Goal: Task Accomplishment & Management: Use online tool/utility

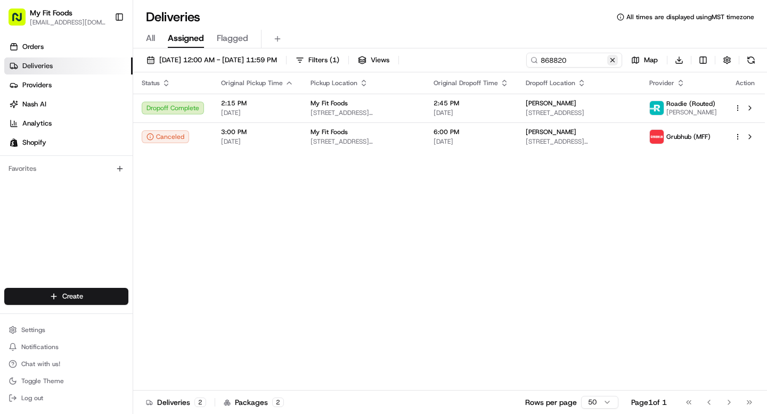
click at [613, 62] on button at bounding box center [612, 60] width 11 height 11
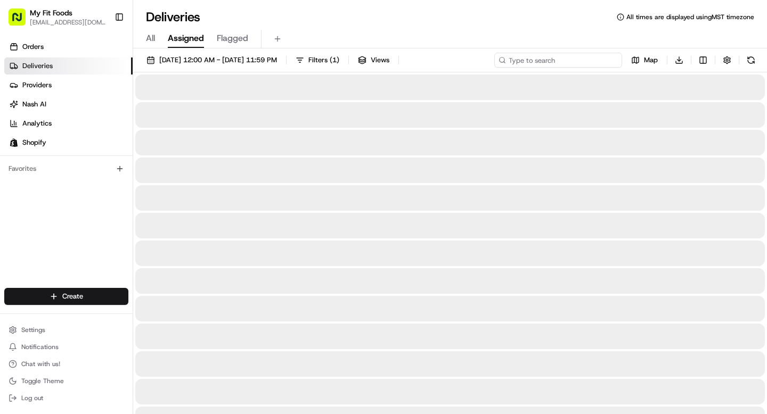
click at [568, 63] on input at bounding box center [558, 60] width 128 height 15
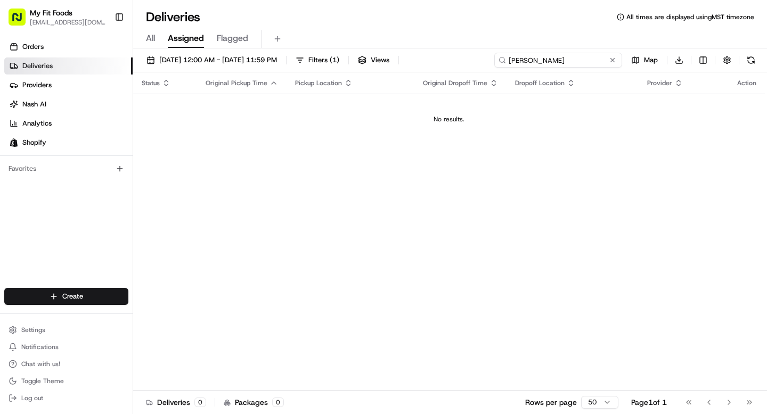
drag, startPoint x: 563, startPoint y: 62, endPoint x: 470, endPoint y: 62, distance: 93.2
click at [470, 62] on div "08/18/2025 12:00 AM - 08/18/2025 11:59 PM Filters ( 1 ) Views natalie lopez Map…" at bounding box center [450, 63] width 634 height 20
type input "natalie lopez"
click at [156, 34] on div "All Assigned Flagged" at bounding box center [450, 39] width 634 height 19
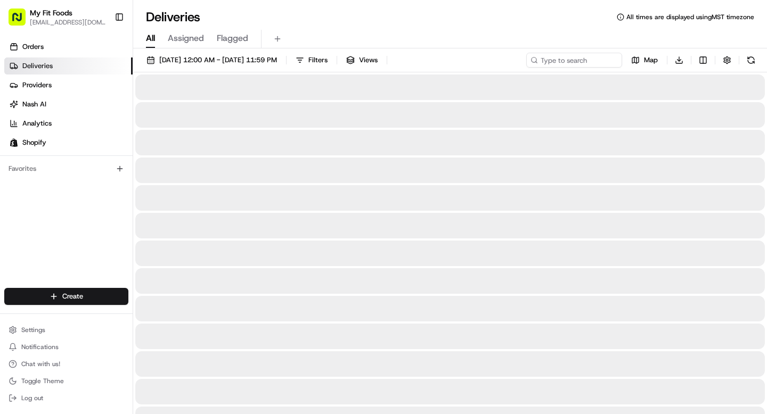
click at [154, 40] on span "All" at bounding box center [150, 38] width 9 height 13
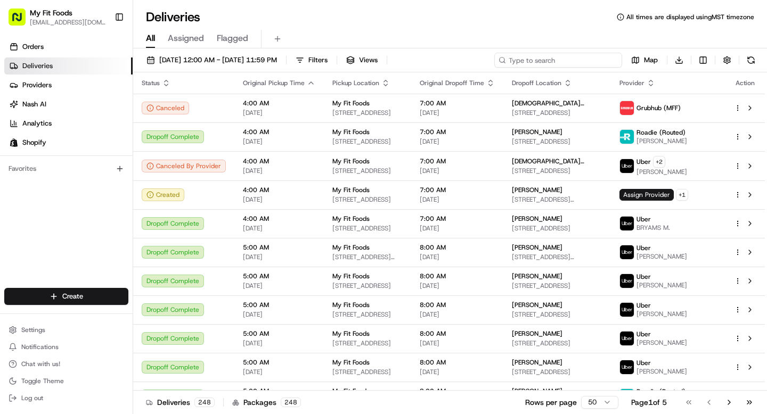
click at [562, 61] on input at bounding box center [558, 60] width 128 height 15
paste input "natalie lopez"
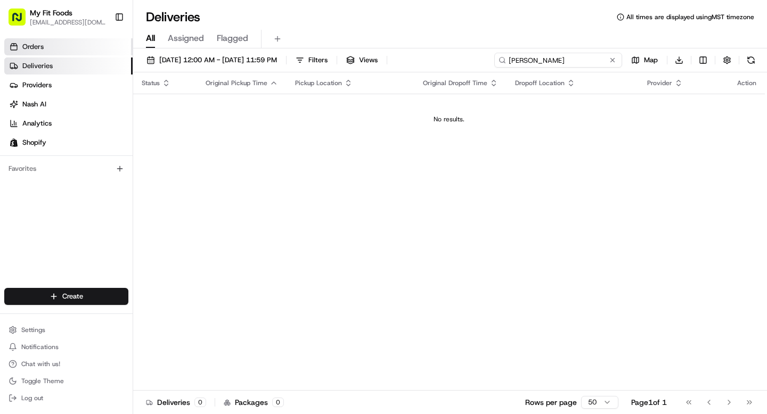
type input "natalie lopez"
click at [78, 51] on link "Orders" at bounding box center [68, 46] width 128 height 17
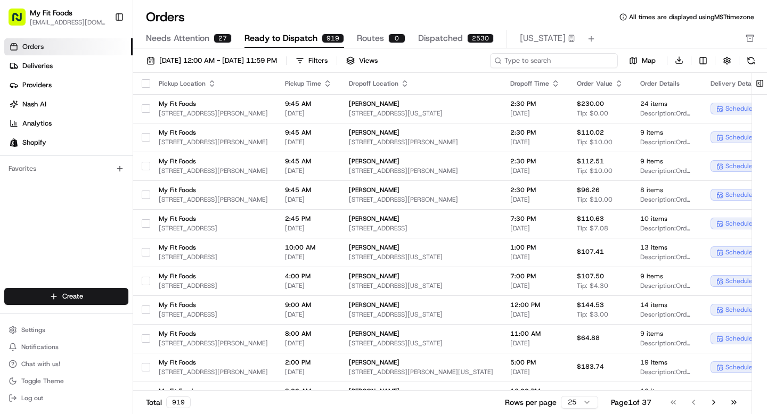
click at [596, 64] on input at bounding box center [554, 60] width 128 height 15
paste input "natalie lopez"
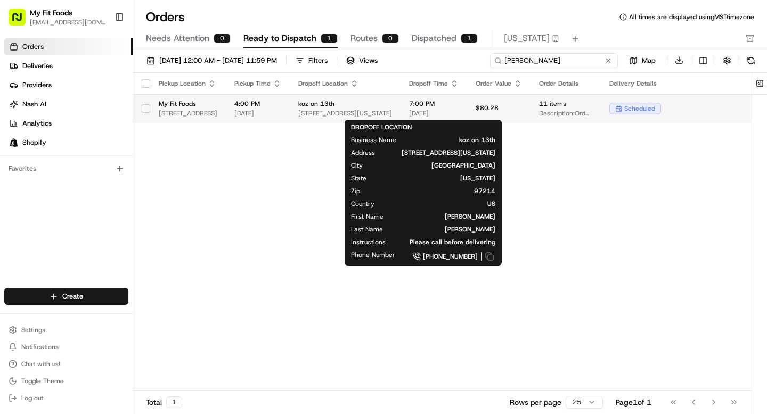
type input "natalie lopez"
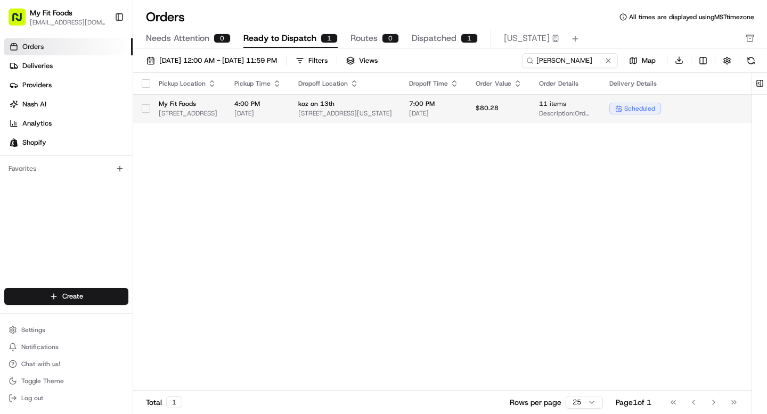
click at [392, 100] on span "koz on 13th" at bounding box center [345, 104] width 94 height 9
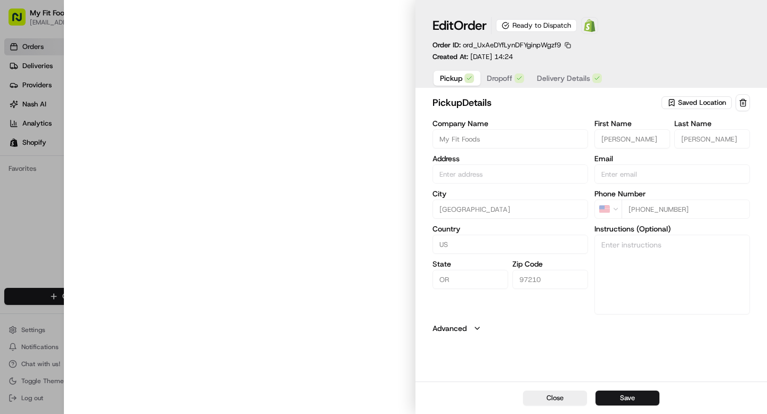
type input "[STREET_ADDRESS]"
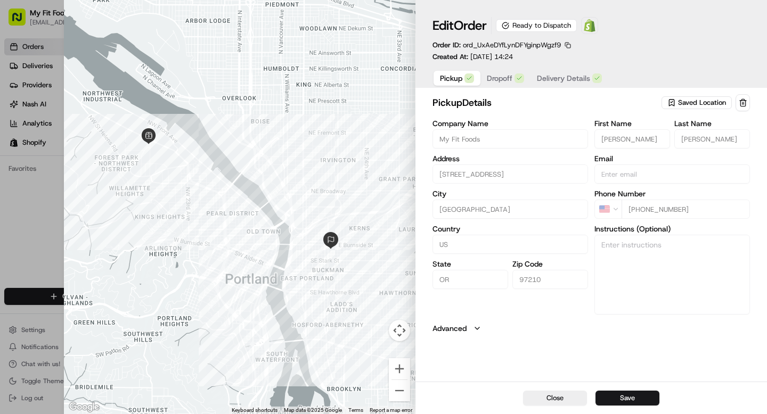
click at [487, 81] on span "Dropoff" at bounding box center [500, 78] width 26 height 11
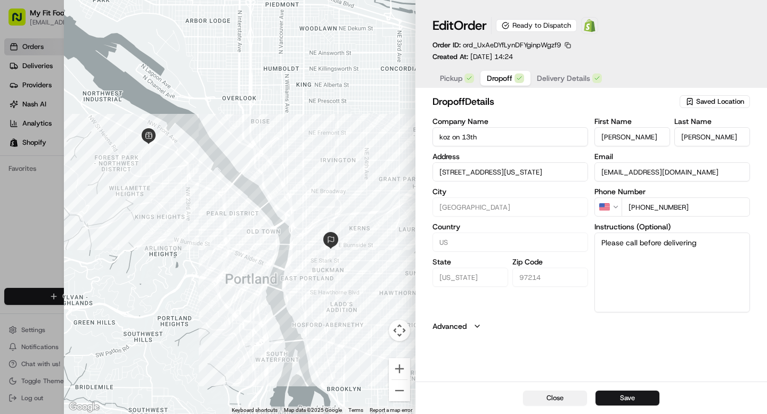
click at [550, 396] on button "Close" at bounding box center [555, 398] width 64 height 15
type input "+1"
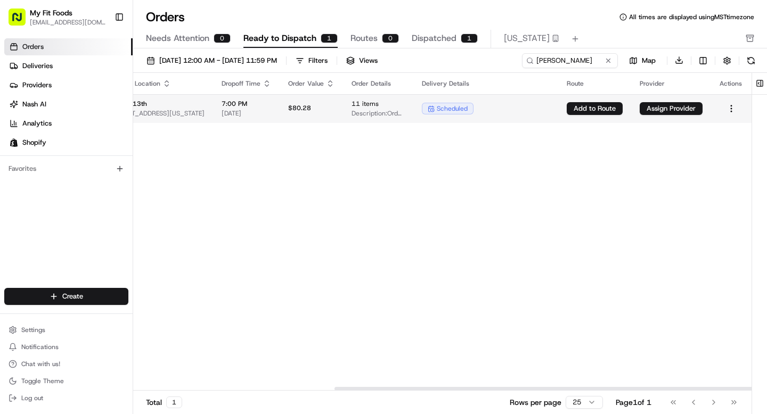
scroll to position [0, 346]
click at [733, 107] on html "My Fit Foods support@myfitfoods.com Toggle Sidebar Orders Deliveries Providers …" at bounding box center [383, 207] width 767 height 414
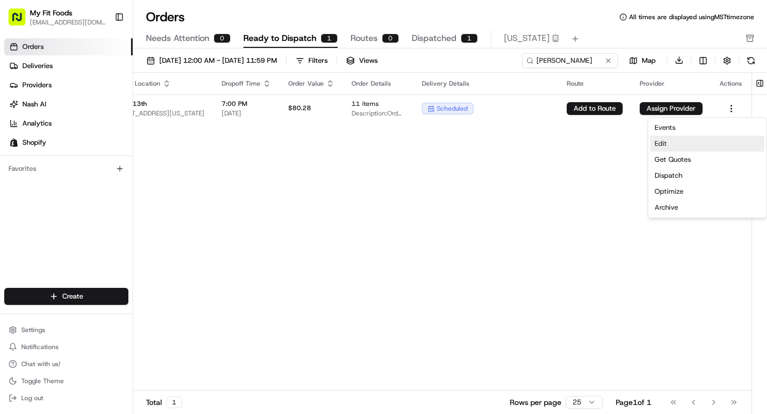
click at [665, 140] on div "Edit" at bounding box center [707, 144] width 114 height 16
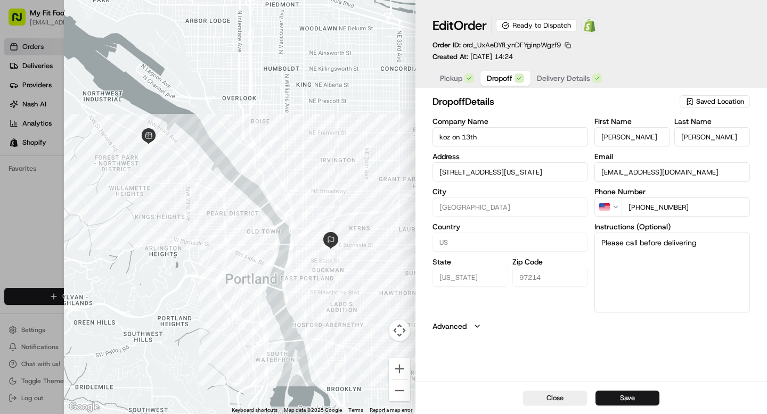
drag, startPoint x: 492, startPoint y: 139, endPoint x: 408, endPoint y: 139, distance: 83.6
click at [421, 139] on div "dropoff Details Saved Location Company Name koz on 13th Address 123 SE 13th Ave…" at bounding box center [590, 237] width 351 height 290
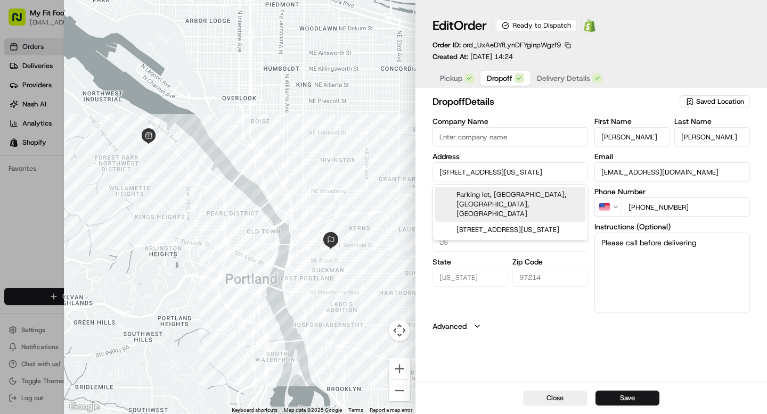
scroll to position [0, 55]
drag, startPoint x: 438, startPoint y: 170, endPoint x: 619, endPoint y: 178, distance: 180.7
click at [619, 178] on div "Company Name Address 123 SE 13th Ave, Leasing office, Portland, Oregon 97214, U…" at bounding box center [590, 215] width 317 height 195
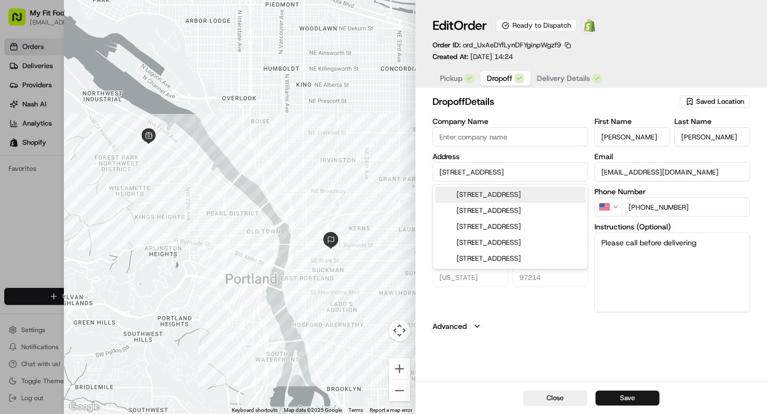
click at [539, 199] on div "2211 Southwest 4th Avenue, Portland, OR" at bounding box center [510, 195] width 150 height 16
type input "2211 SW 4th Ave, Portland, OR 97201, USA"
type input "[GEOGRAPHIC_DATA]"
type input "OR"
type input "97201"
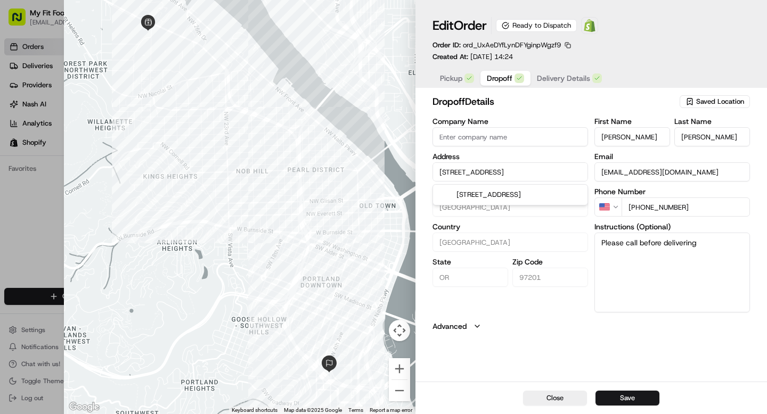
click at [574, 171] on input "2211 SW 4th Ave, Portland, OR 97201, USA" at bounding box center [510, 171] width 156 height 19
click at [530, 173] on input "2211 SW 4th Ave, Portland, OR 97201, USA" at bounding box center [510, 171] width 156 height 19
click at [515, 197] on div "2211 SW 4th Ave unit 610, Portland, OR 97201, USA" at bounding box center [510, 195] width 150 height 16
type input "2211 SW 4th Ave #610, Portland, OR 97201, USA"
click at [628, 396] on button "Save" at bounding box center [627, 398] width 64 height 15
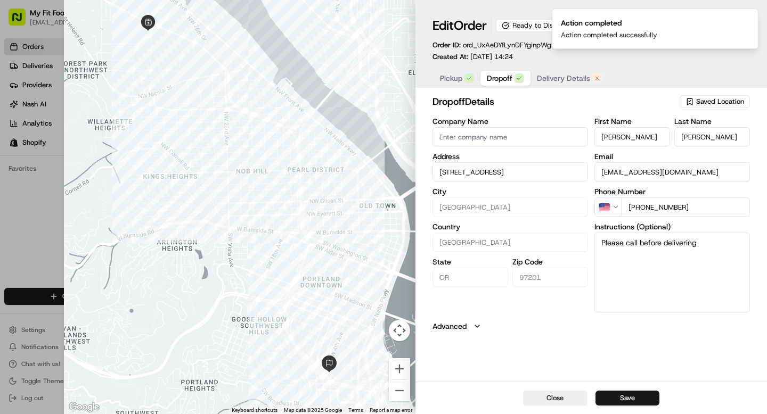
click at [560, 79] on span "Delivery Details" at bounding box center [563, 78] width 53 height 11
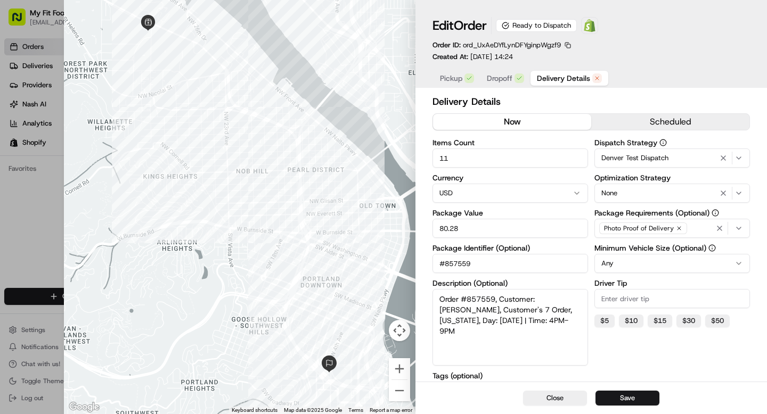
click at [510, 122] on button "now" at bounding box center [512, 122] width 158 height 16
click at [633, 398] on button "Save" at bounding box center [627, 398] width 64 height 15
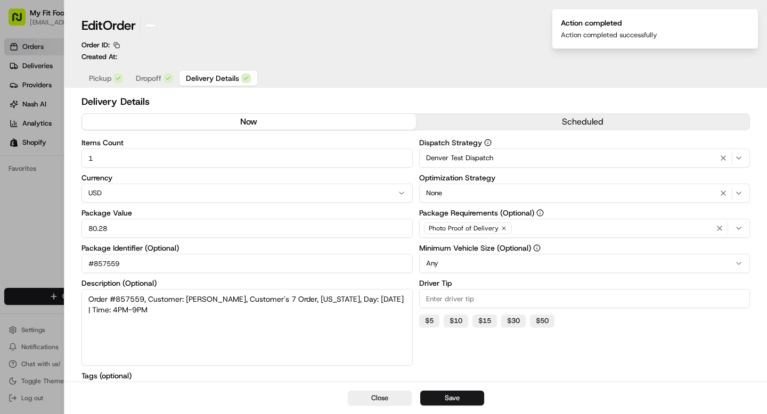
type input "1"
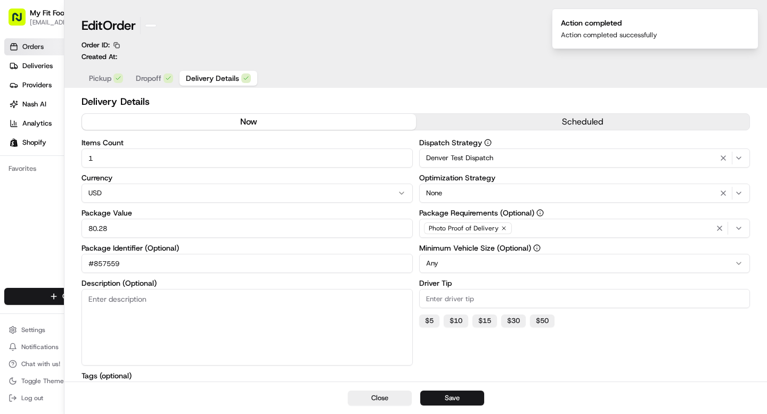
scroll to position [0, 316]
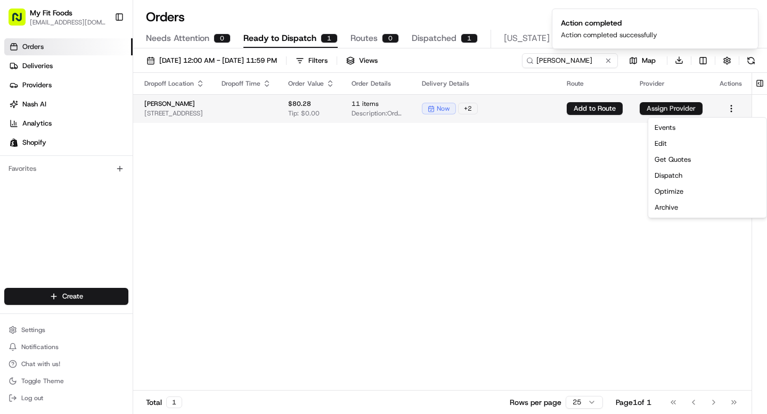
click at [660, 107] on button "Assign Provider" at bounding box center [671, 108] width 63 height 13
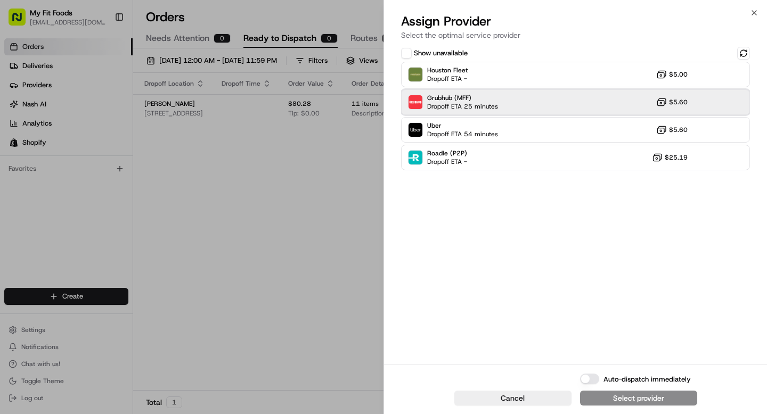
click at [488, 101] on span "Grubhub (MFF)" at bounding box center [462, 98] width 71 height 9
click at [605, 398] on button "Assign Provider" at bounding box center [638, 398] width 117 height 15
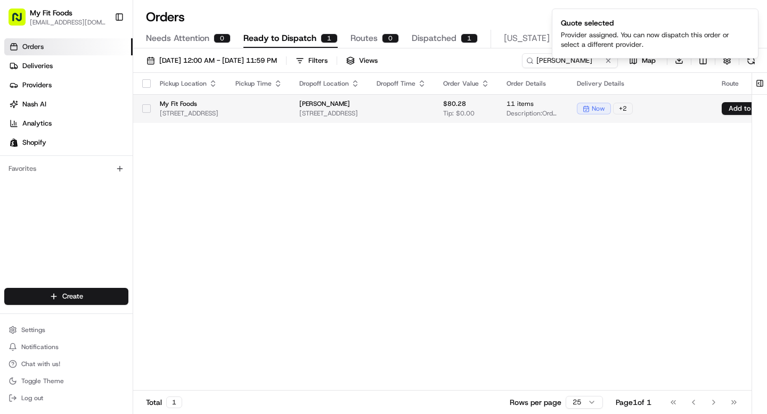
scroll to position [0, 297]
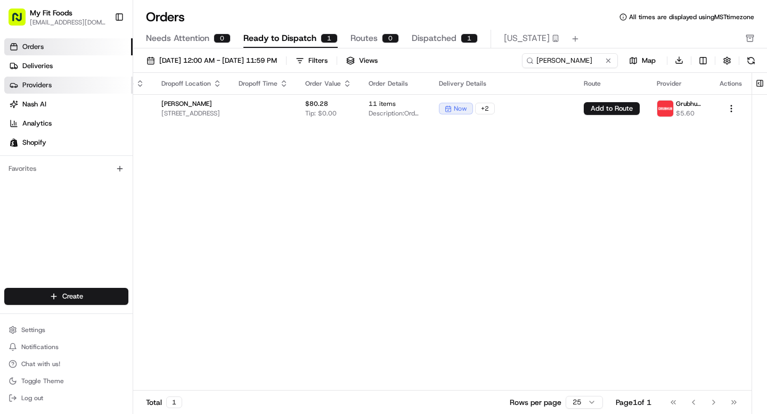
click at [38, 80] on span "Providers" at bounding box center [36, 85] width 29 height 10
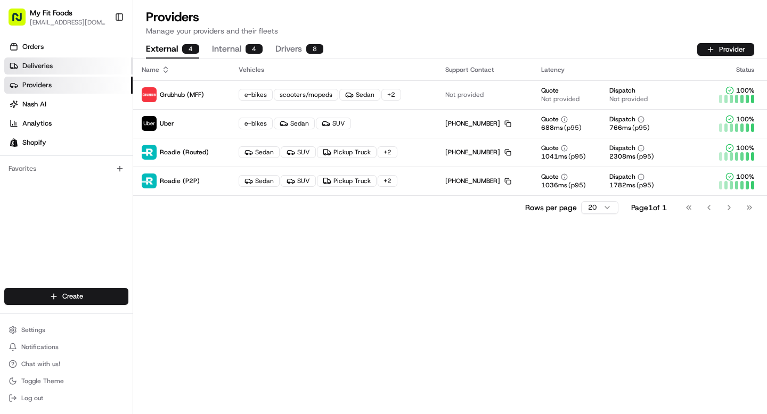
click at [46, 71] on link "Deliveries" at bounding box center [68, 66] width 128 height 17
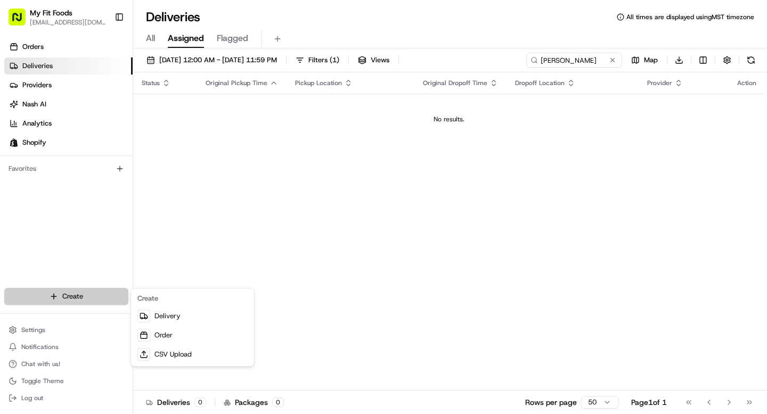
click at [60, 294] on html "My Fit Foods support@myfitfoods.com Toggle Sidebar Orders Deliveries Providers …" at bounding box center [383, 207] width 767 height 414
click at [187, 306] on div "Create" at bounding box center [192, 299] width 119 height 16
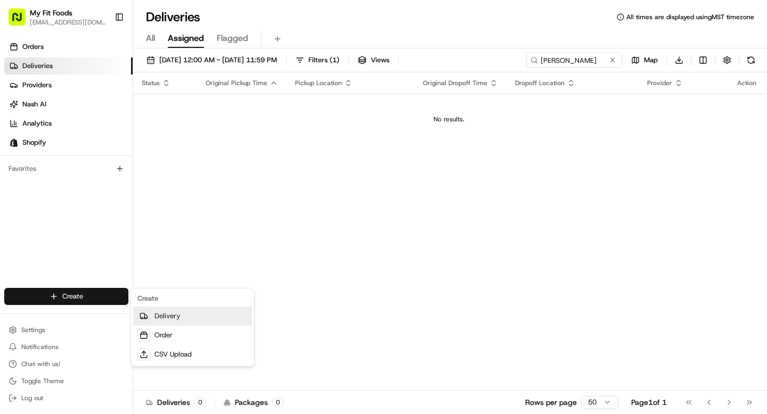
click at [176, 313] on link "Delivery" at bounding box center [192, 316] width 119 height 19
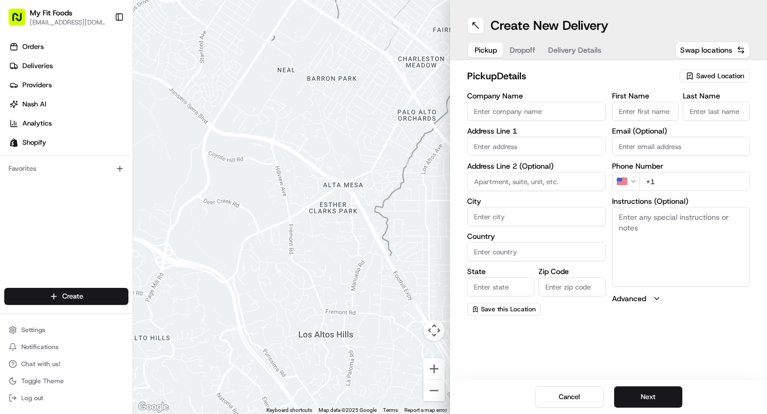
click at [710, 79] on span "Saved Location" at bounding box center [720, 76] width 48 height 10
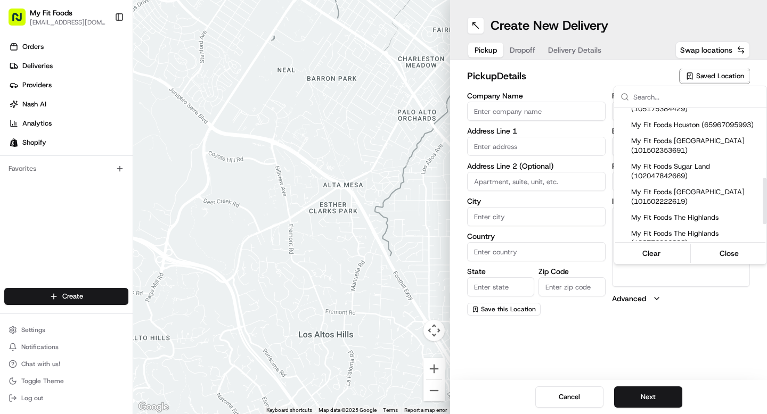
scroll to position [201, 0]
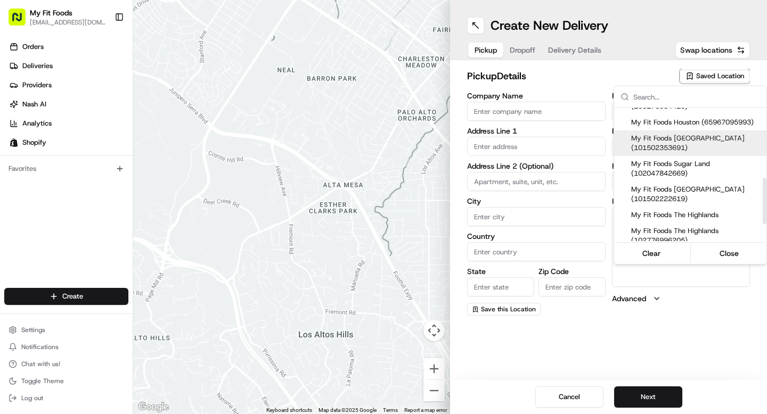
click at [672, 151] on span "My Fit Foods [GEOGRAPHIC_DATA] (101502353691)" at bounding box center [696, 143] width 131 height 19
type input "My Fit Foods Lake Oswego"
type input "4835 Meadows Rd"
type input "#137"
type input "Lake Oswego"
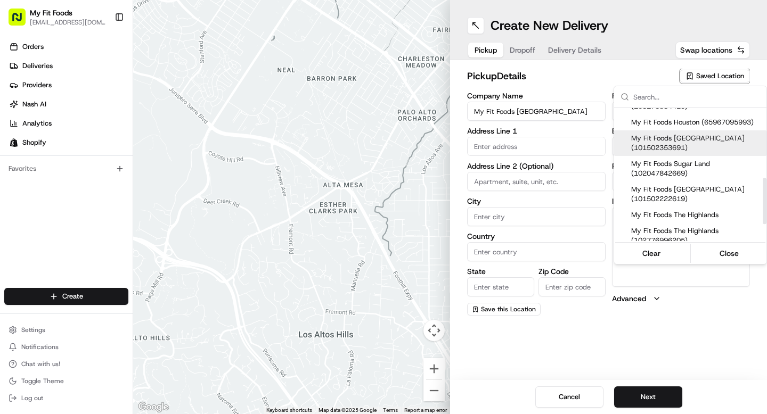
type input "US"
type input "OR"
type input "97035"
type input "+1 503 305 5038"
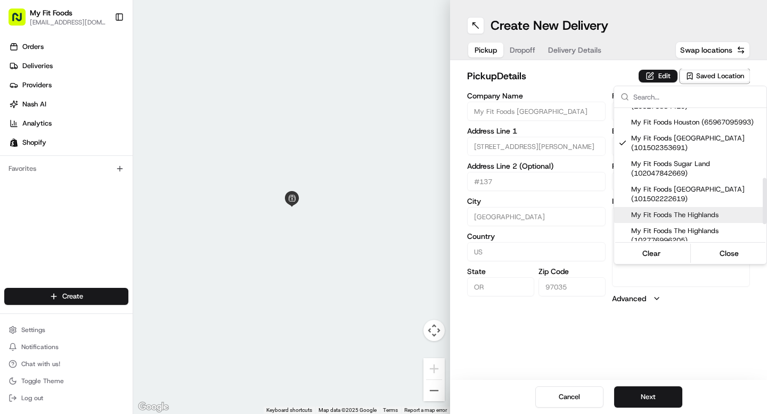
click at [660, 336] on html "My Fit Foods support@myfitfoods.com Toggle Sidebar Orders Deliveries Providers …" at bounding box center [383, 207] width 767 height 414
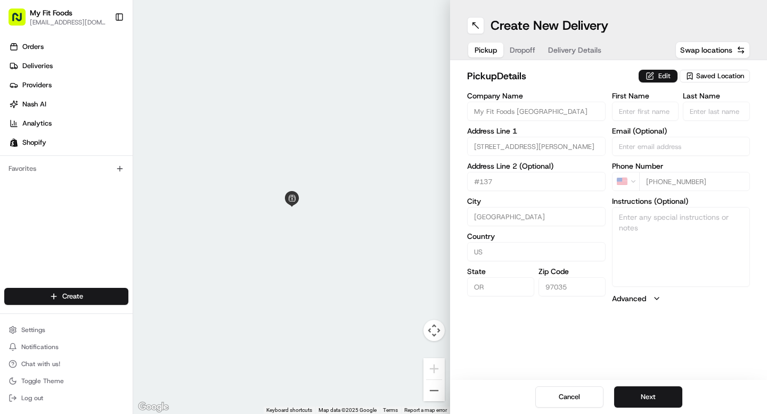
click at [657, 81] on button "Edit" at bounding box center [658, 76] width 39 height 13
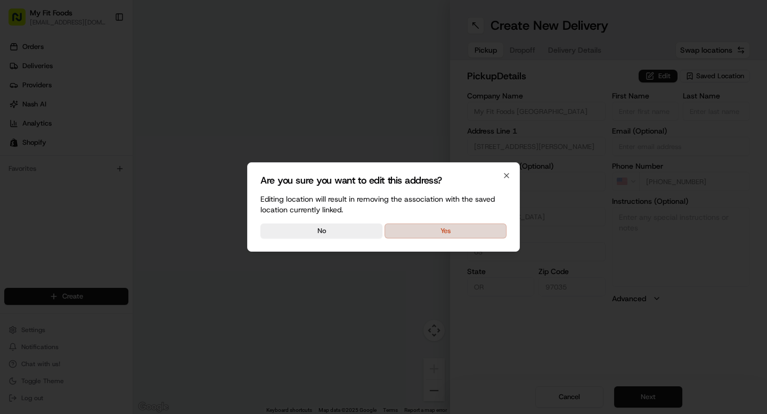
click at [484, 233] on button "Yes" at bounding box center [445, 231] width 122 height 15
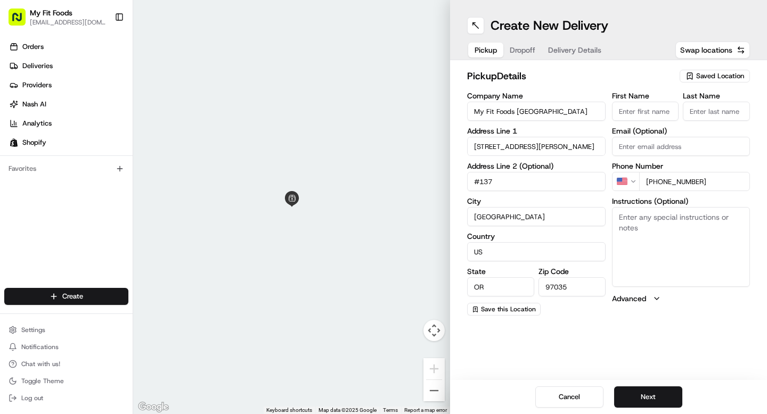
click at [677, 233] on textarea "Instructions (Optional)" at bounding box center [681, 247] width 138 height 80
paste textarea "#771544"
type textarea "#771544"
click at [645, 386] on div "Cancel Next" at bounding box center [608, 397] width 317 height 34
click at [647, 399] on button "Next" at bounding box center [648, 397] width 68 height 21
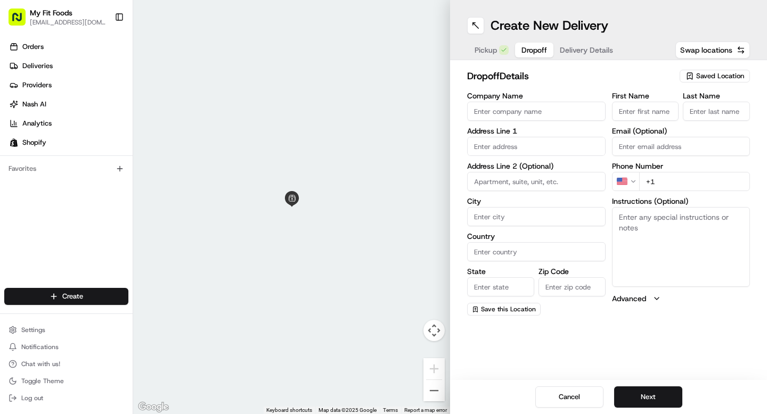
click at [634, 112] on input "First Name" at bounding box center [645, 111] width 67 height 19
type input "D"
type input "Faith"
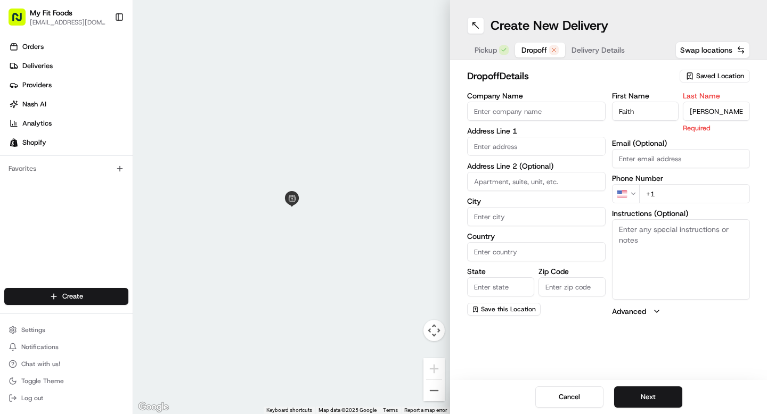
type input "Colish"
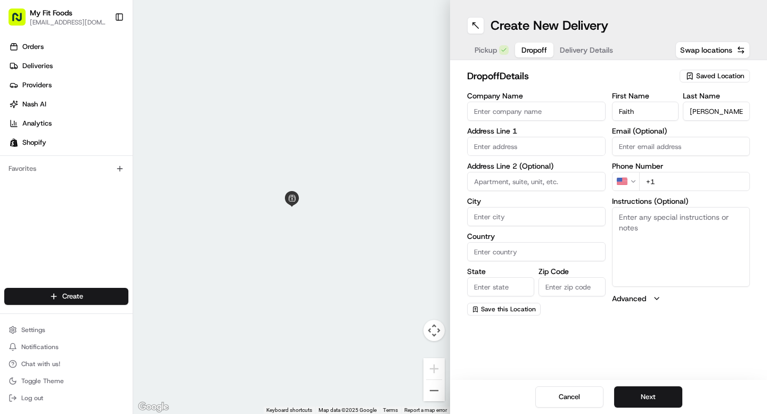
click at [621, 240] on textarea "Instructions (Optional)" at bounding box center [681, 247] width 138 height 80
paste textarea "#771544"
type textarea "#771544"
click at [513, 146] on input "text" at bounding box center [536, 146] width 138 height 19
paste input "15920 SE KELLER RD DAMASCUS OR 97089"
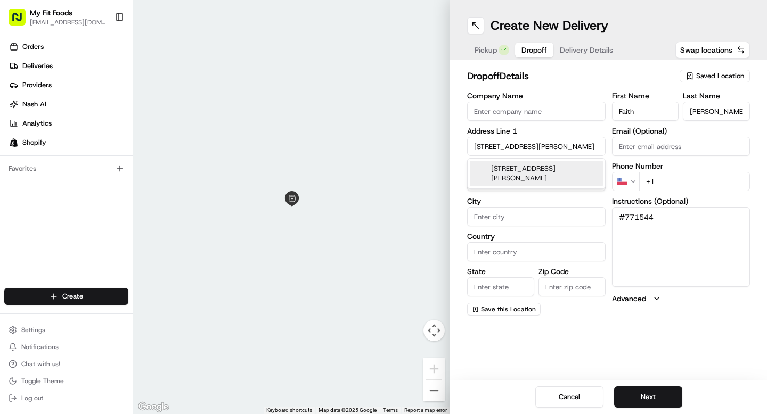
click at [523, 168] on div "15920 SE Keller Rd, Damascus, OR 97089" at bounding box center [536, 174] width 133 height 26
type input "[STREET_ADDRESS][PERSON_NAME]"
type input "Damascus"
type input "[GEOGRAPHIC_DATA]"
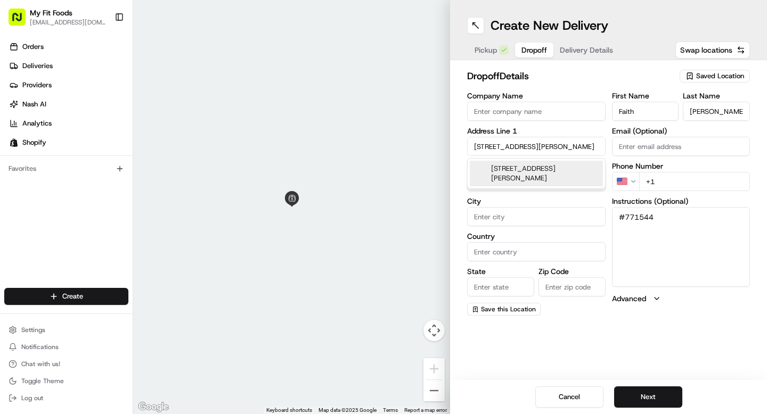
type input "OR"
type input "97089"
type input "15920 Southeast Keller Road"
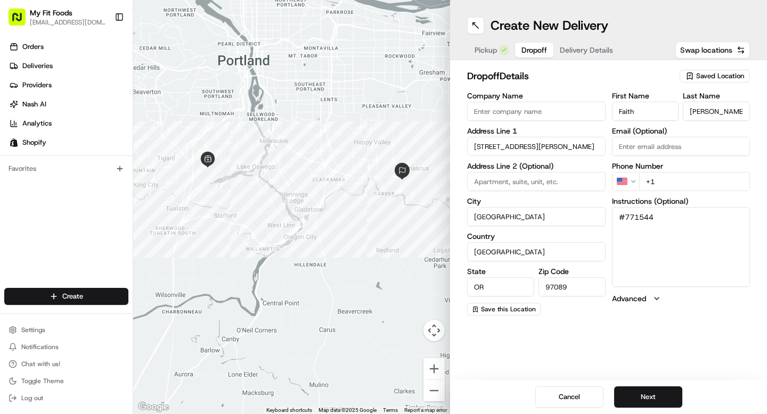
click at [674, 180] on input "+1" at bounding box center [694, 181] width 111 height 19
paste input "503 568 6368"
type input "+1 503 568 6368"
click at [651, 403] on button "Next" at bounding box center [648, 397] width 68 height 21
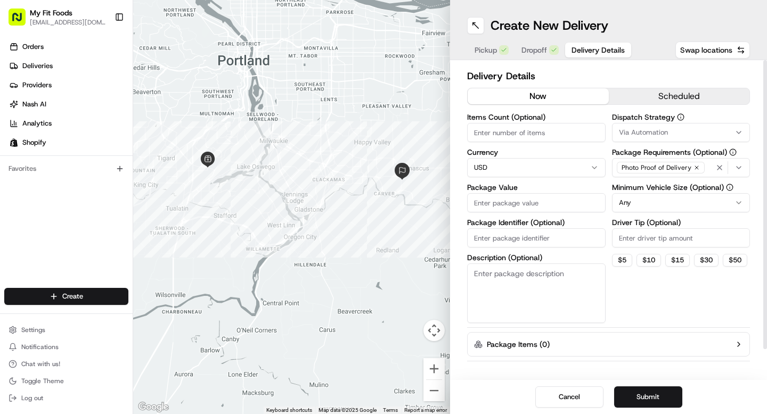
click at [507, 129] on input "Items Count (Optional)" at bounding box center [536, 132] width 138 height 19
type input "9"
type input "8"
click at [493, 200] on input "Package Value" at bounding box center [536, 202] width 138 height 19
type input "96.97"
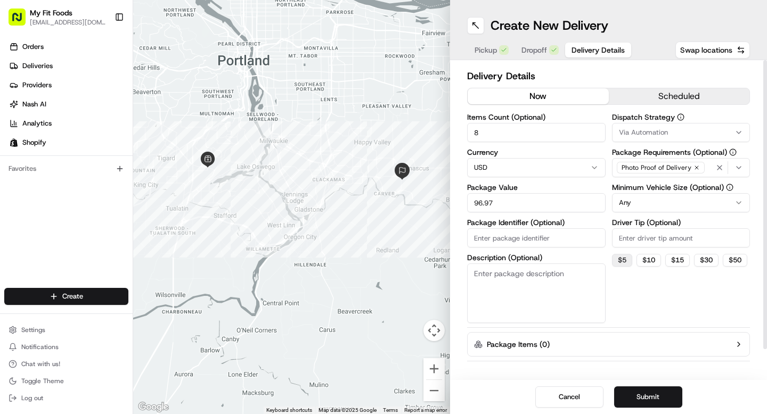
click at [623, 258] on button "$ 5" at bounding box center [622, 260] width 20 height 13
type input "5"
click at [632, 399] on button "Submit" at bounding box center [648, 397] width 68 height 21
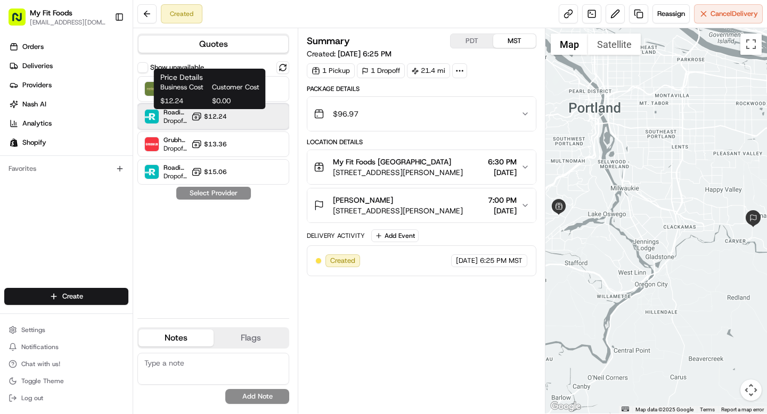
click at [229, 117] on div "Roadie (Routed) Dropoff ETA - $12.24" at bounding box center [213, 117] width 152 height 26
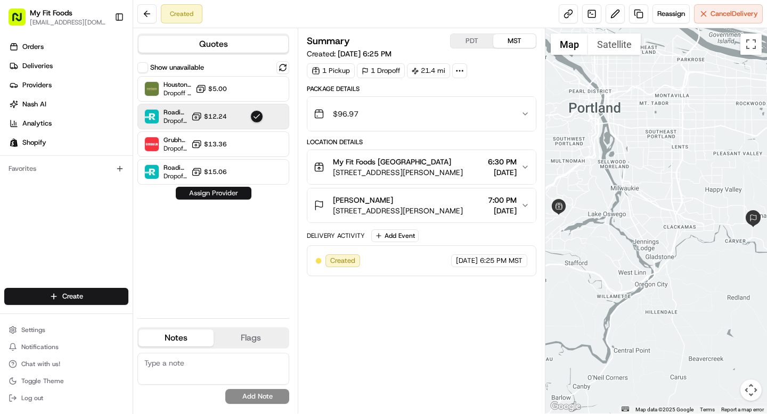
click at [228, 190] on button "Assign Provider" at bounding box center [214, 193] width 76 height 13
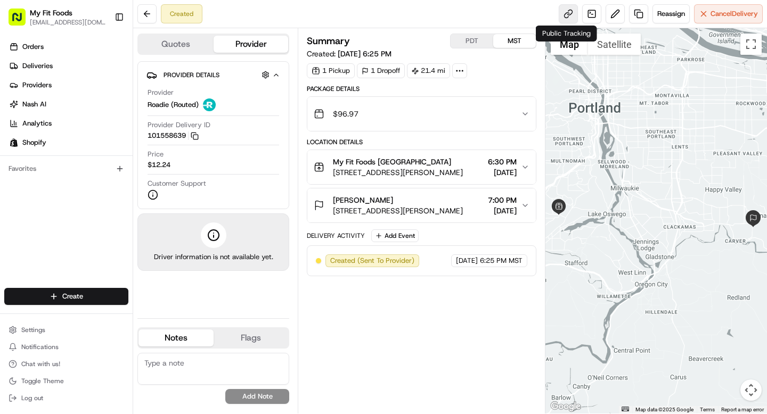
click at [572, 15] on link at bounding box center [568, 13] width 19 height 19
click at [59, 301] on html "My Fit Foods support@myfitfoods.com Toggle Sidebar Orders Deliveries Providers …" at bounding box center [383, 207] width 767 height 414
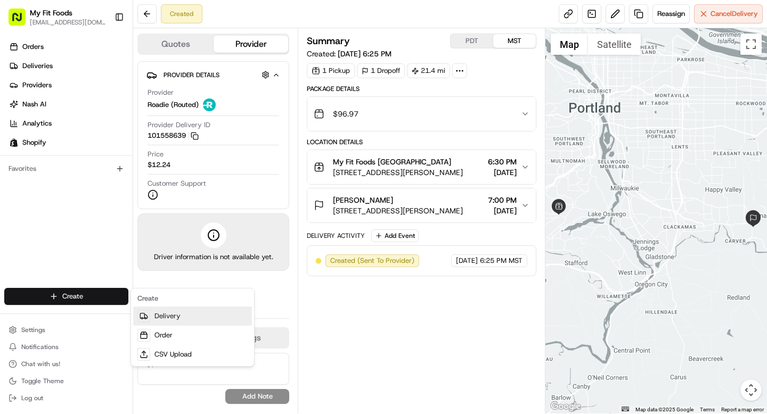
click at [166, 316] on link "Delivery" at bounding box center [192, 316] width 119 height 19
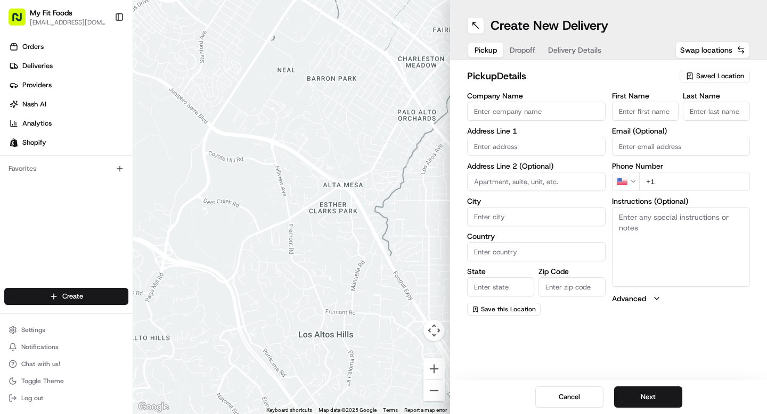
click at [709, 70] on div "Saved Location" at bounding box center [715, 76] width 70 height 13
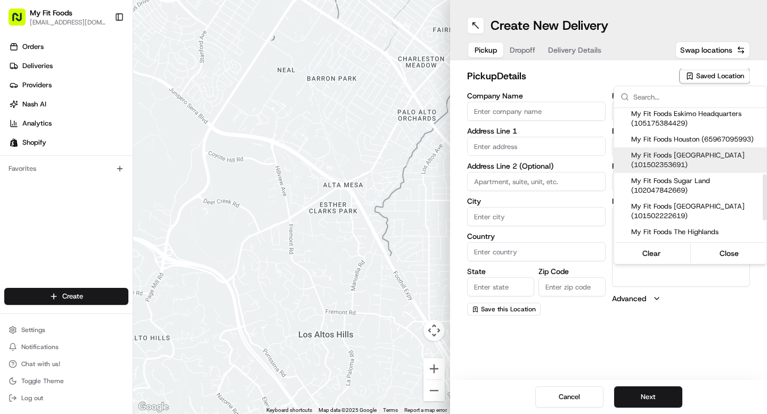
scroll to position [192, 0]
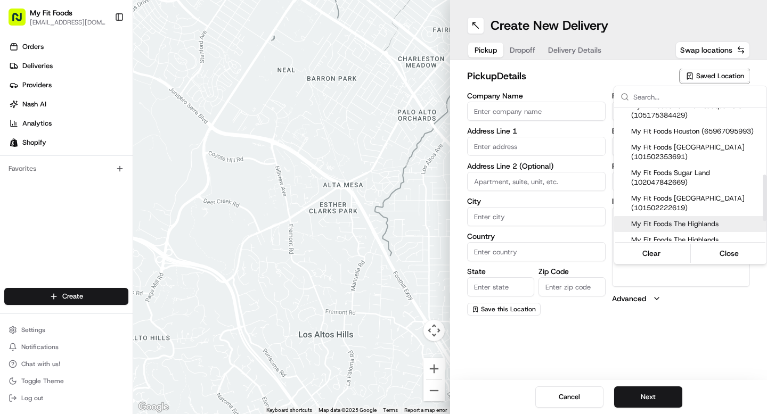
click at [677, 229] on span "My Fit Foods The Highlands" at bounding box center [696, 224] width 131 height 10
type input "My Fit Foods The Highlands"
type input "3024 Speer Blvd"
type input "Denver"
type input "US"
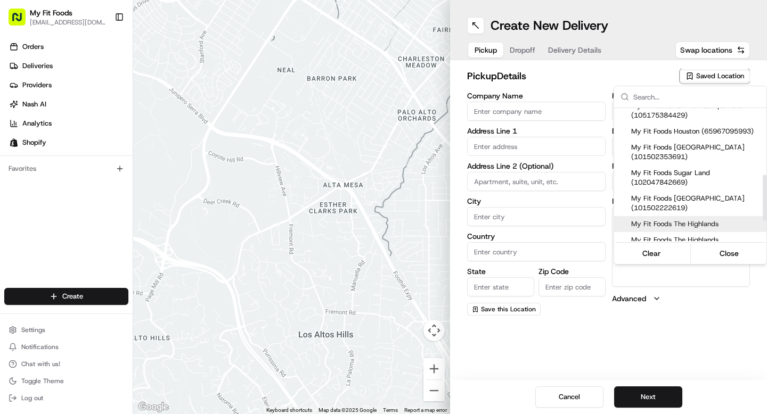
type input "CO"
type input "80211"
type input "+1 720 306 9565"
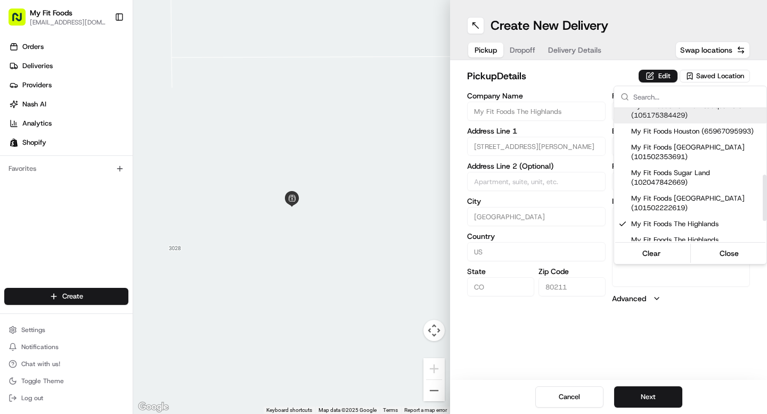
click at [665, 82] on html "My Fit Foods support@myfitfoods.com Toggle Sidebar Orders Deliveries Providers …" at bounding box center [383, 207] width 767 height 414
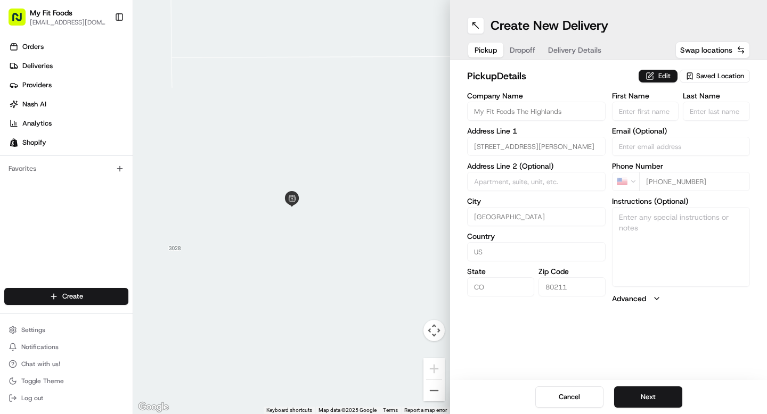
click at [660, 76] on button "Edit" at bounding box center [658, 76] width 39 height 13
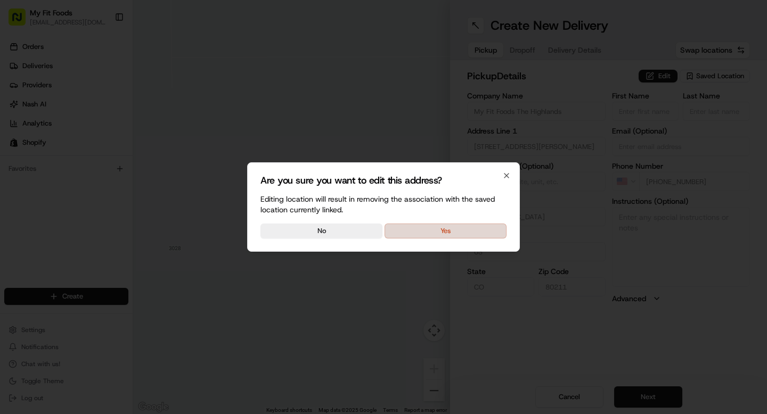
click at [458, 236] on button "Yes" at bounding box center [445, 231] width 122 height 15
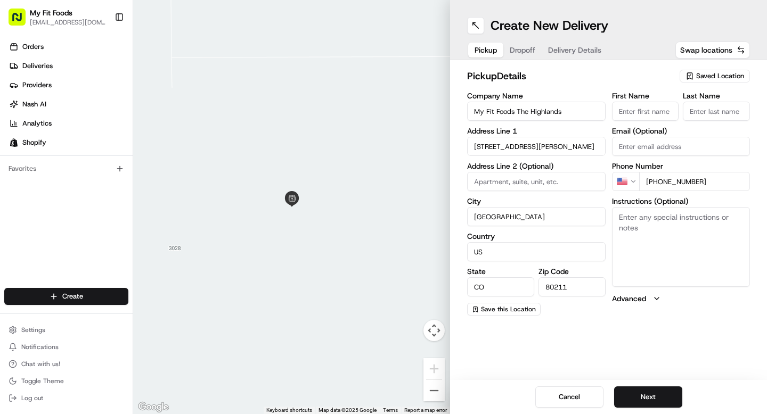
click at [641, 293] on label "Advanced" at bounding box center [629, 298] width 34 height 11
click at [657, 271] on textarea "Instructions (Optional)" at bounding box center [681, 247] width 138 height 80
paste textarea "861638"
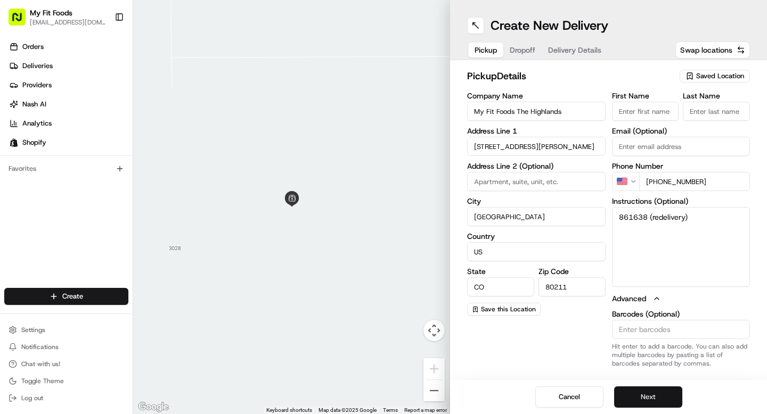
type textarea "861638 (redelivery)"
click at [643, 398] on button "Next" at bounding box center [648, 397] width 68 height 21
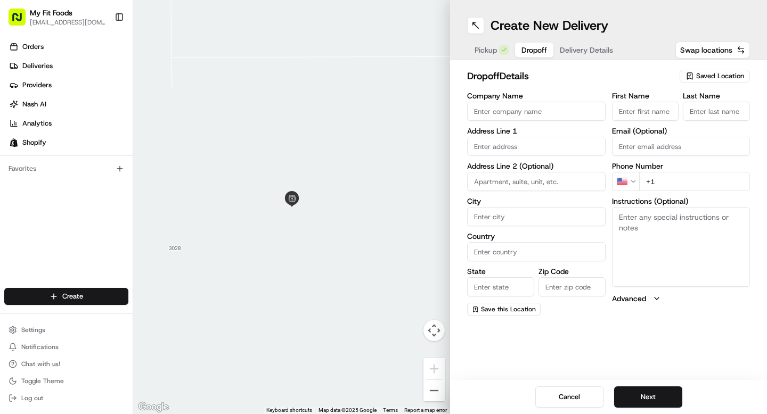
click at [657, 253] on textarea "Instructions (Optional)" at bounding box center [681, 247] width 138 height 80
paste textarea "861638"
type textarea "861638 (redelivery)"
click at [637, 115] on input "First Name" at bounding box center [645, 111] width 67 height 19
type input "Russell"
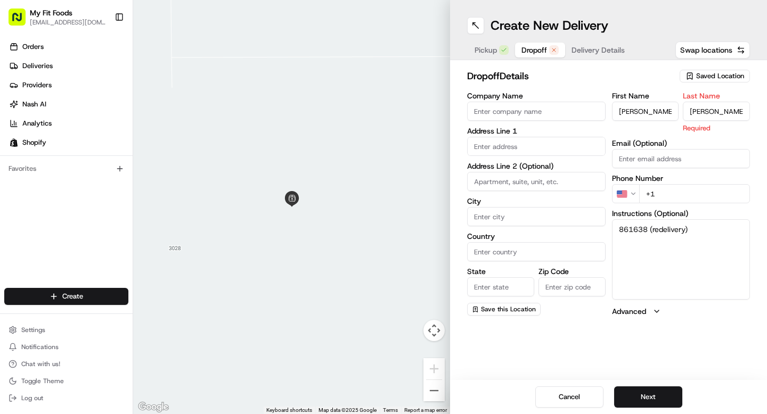
type input "Gordon"
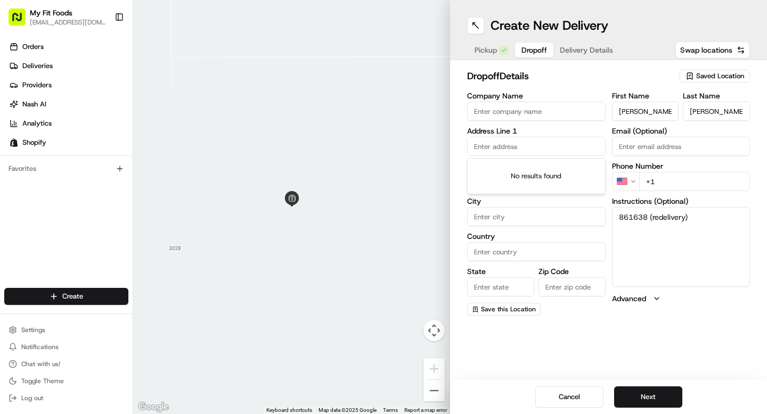
click at [561, 149] on input "text" at bounding box center [536, 146] width 138 height 19
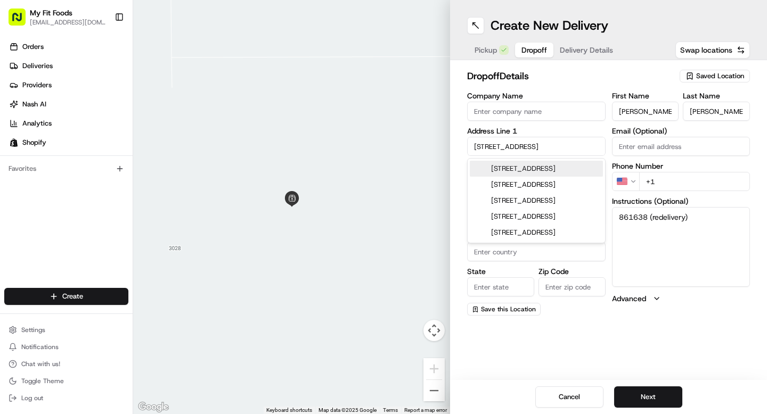
click at [537, 171] on div "9551 East 145th Avenue, Thornton, CO" at bounding box center [536, 169] width 133 height 16
type input "[STREET_ADDRESS]"
type input "Thornton"
type input "[GEOGRAPHIC_DATA]"
type input "CO"
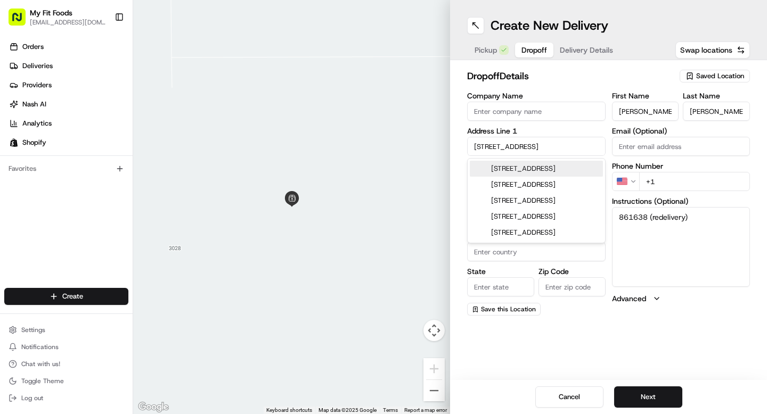
type input "80602"
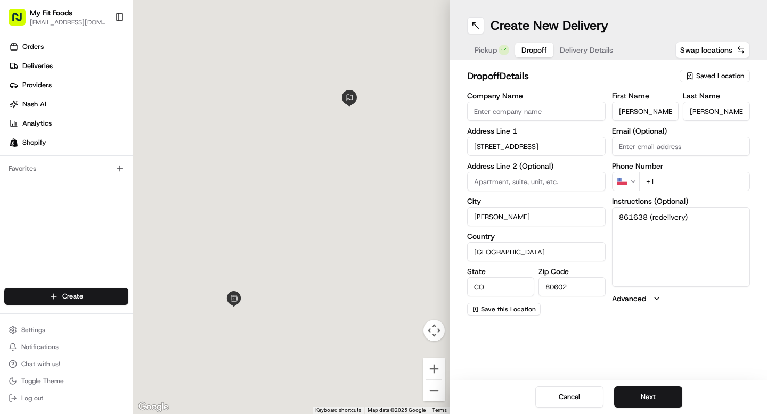
type input "9551 East 145th Avenue"
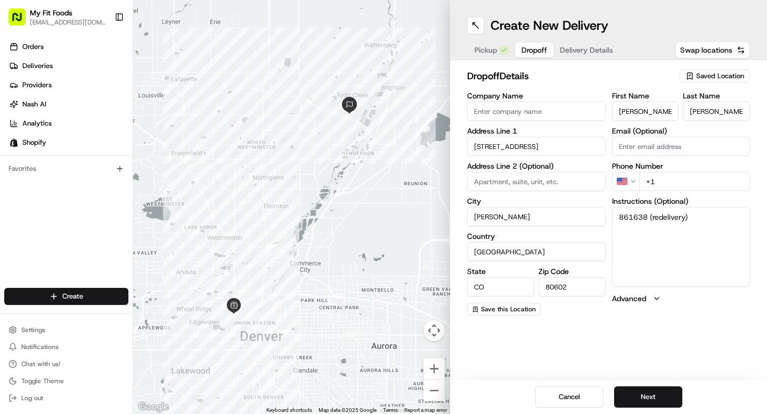
click at [494, 217] on input "Thornton" at bounding box center [536, 216] width 138 height 19
type input "Brighton"
click at [659, 143] on input "Email (Optional)" at bounding box center [681, 146] width 138 height 19
click at [608, 225] on div "Company Name Address Line 1 9551 East 145th Avenue Address Line 2 (Optional) Ci…" at bounding box center [608, 204] width 283 height 224
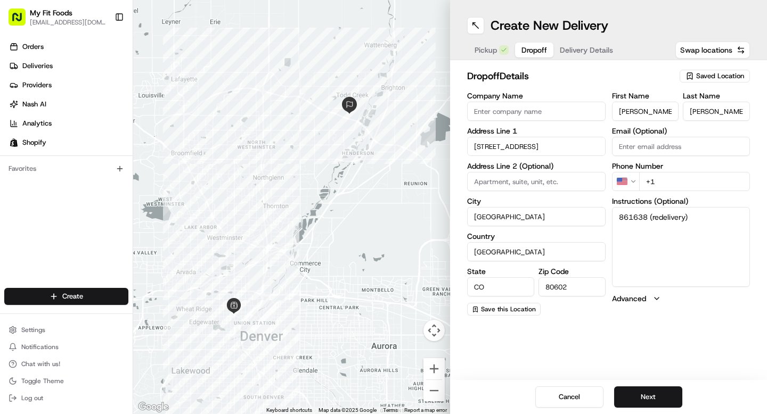
click at [678, 183] on input "+1" at bounding box center [694, 181] width 111 height 19
paste input "979 218 9999"
type input "+1 979 218 9999"
click at [662, 405] on button "Next" at bounding box center [648, 397] width 68 height 21
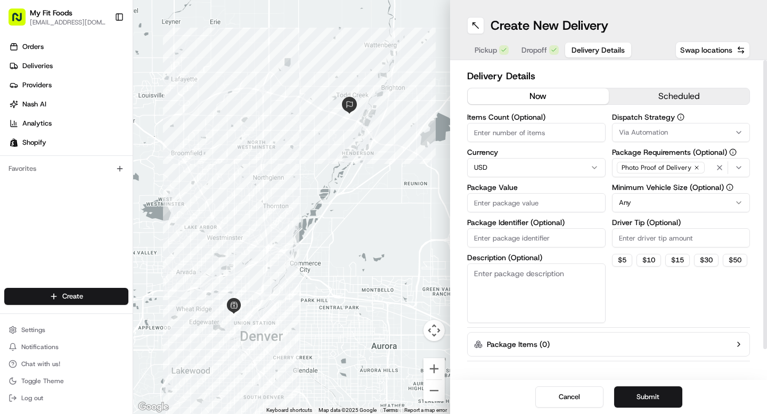
click at [523, 137] on input "Items Count (Optional)" at bounding box center [536, 132] width 138 height 19
type input "9"
click at [504, 211] on input "Package Value" at bounding box center [536, 202] width 138 height 19
type input "129.12"
click at [628, 260] on button "$ 5" at bounding box center [622, 260] width 20 height 13
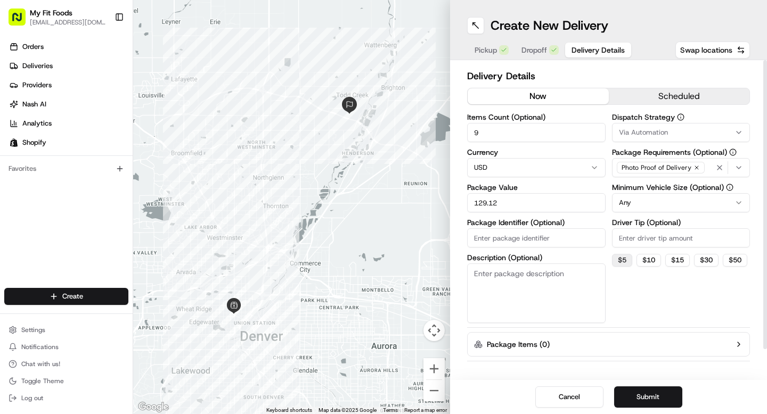
type input "5"
click at [643, 396] on button "Submit" at bounding box center [648, 397] width 68 height 21
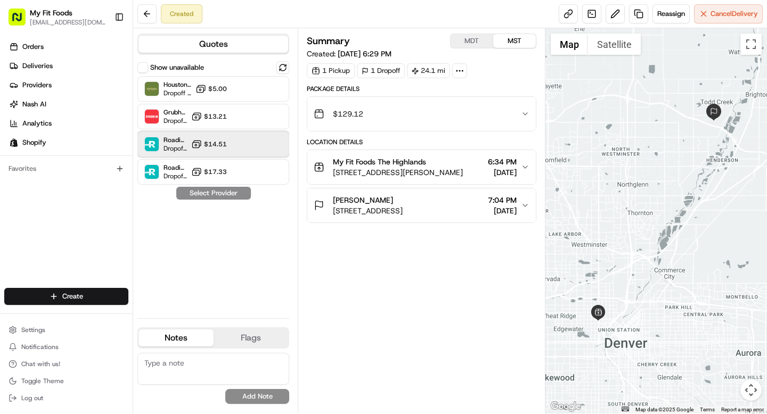
click at [238, 142] on div "Roadie (Routed) Dropoff ETA - $14.51" at bounding box center [213, 145] width 152 height 26
click at [227, 193] on button "Assign Provider" at bounding box center [214, 193] width 76 height 13
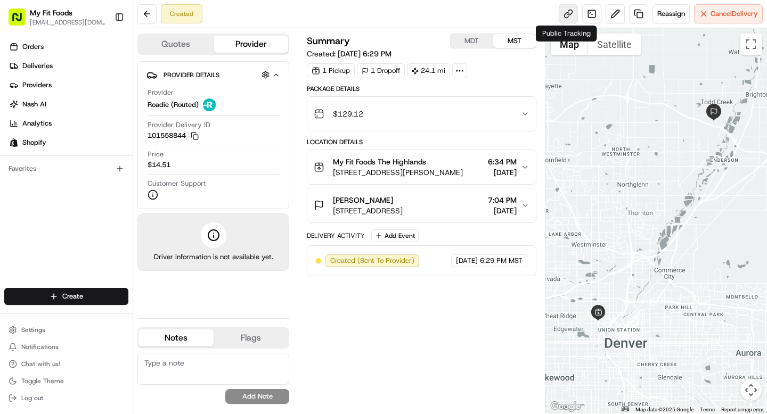
click at [563, 13] on link at bounding box center [568, 13] width 19 height 19
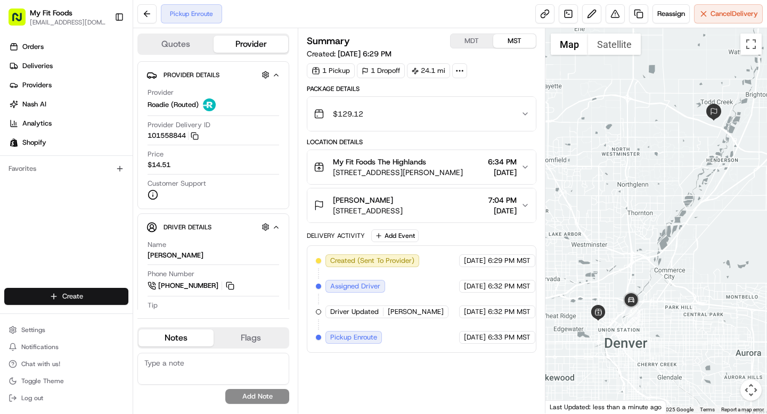
click at [64, 289] on html "My Fit Foods [EMAIL_ADDRESS][DOMAIN_NAME] Toggle Sidebar Orders Deliveries Prov…" at bounding box center [383, 207] width 767 height 414
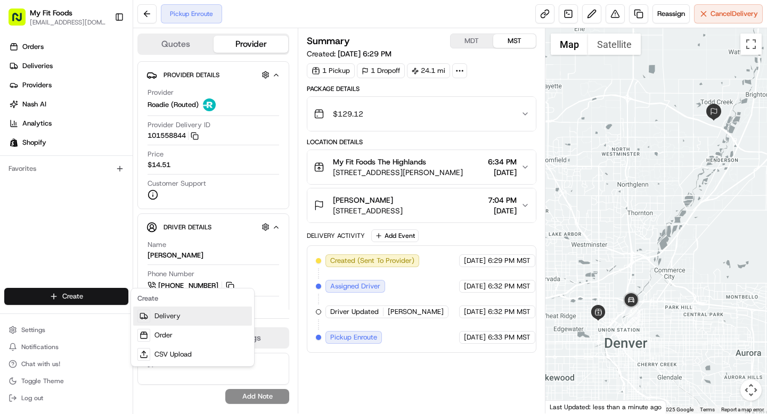
click at [167, 320] on link "Delivery" at bounding box center [192, 316] width 119 height 19
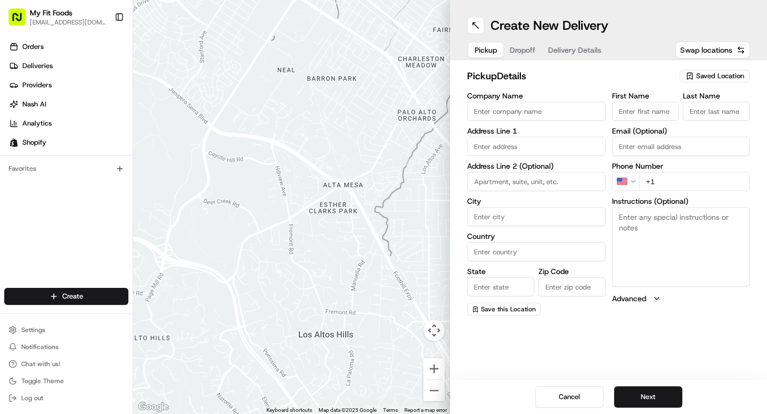
click at [708, 81] on div "Saved Location" at bounding box center [715, 76] width 70 height 13
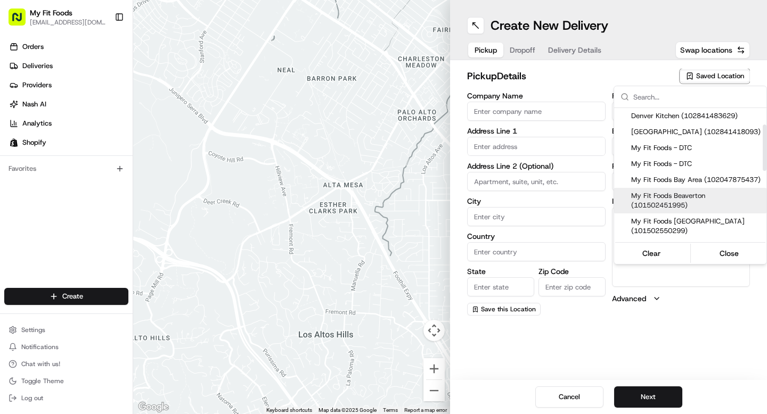
scroll to position [61, 0]
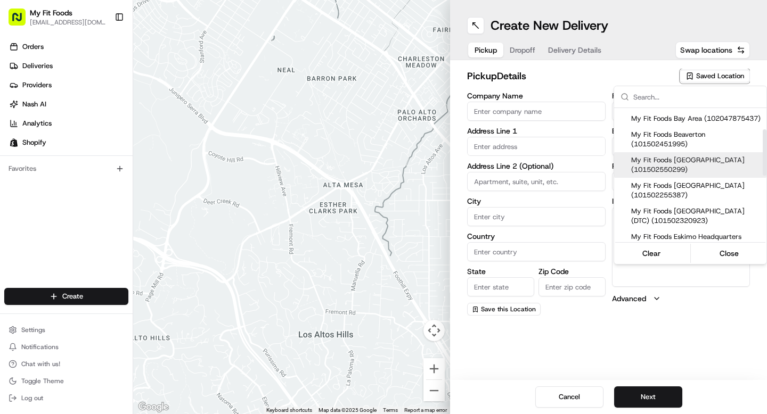
click at [683, 171] on span "My Fit Foods [GEOGRAPHIC_DATA] (101502550299)" at bounding box center [696, 165] width 131 height 19
type input "My Fit Foods [GEOGRAPHIC_DATA]"
type input "[STREET_ADDRESS]"
type input "Beaverton"
type input "US"
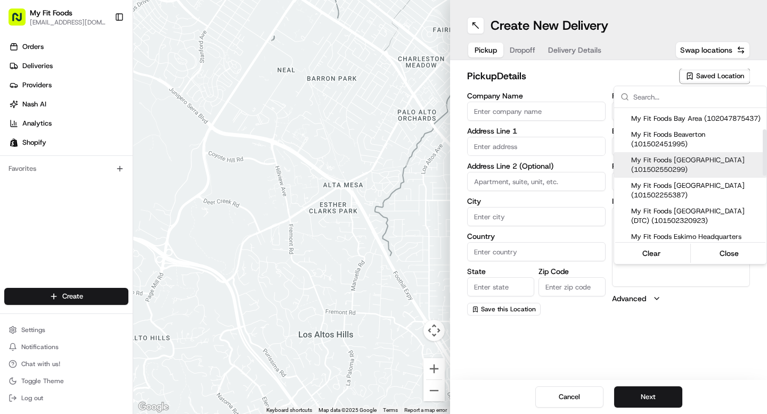
type input "OR"
type input "97005"
type input "[PHONE_NUMBER]"
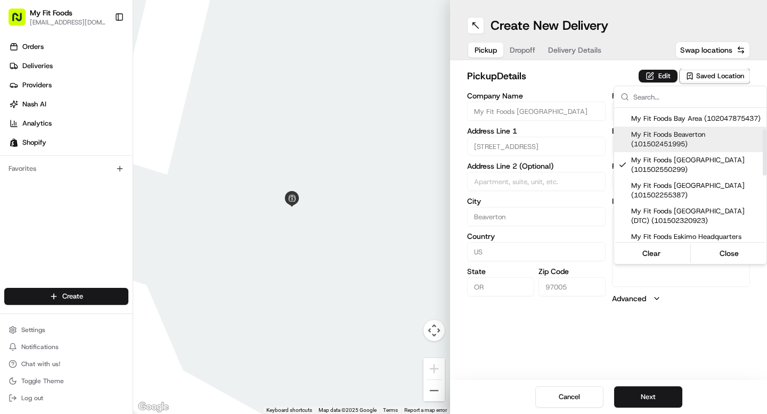
click at [561, 133] on html "My Fit Foods [EMAIL_ADDRESS][DOMAIN_NAME] Toggle Sidebar Orders Deliveries Prov…" at bounding box center [383, 207] width 767 height 414
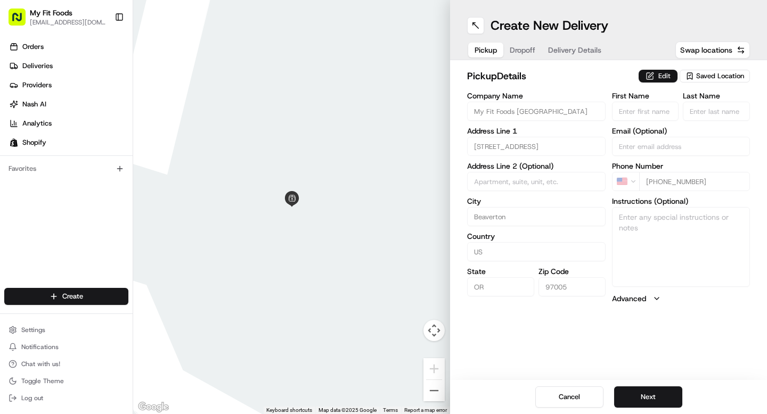
click at [654, 72] on button "Edit" at bounding box center [658, 76] width 39 height 13
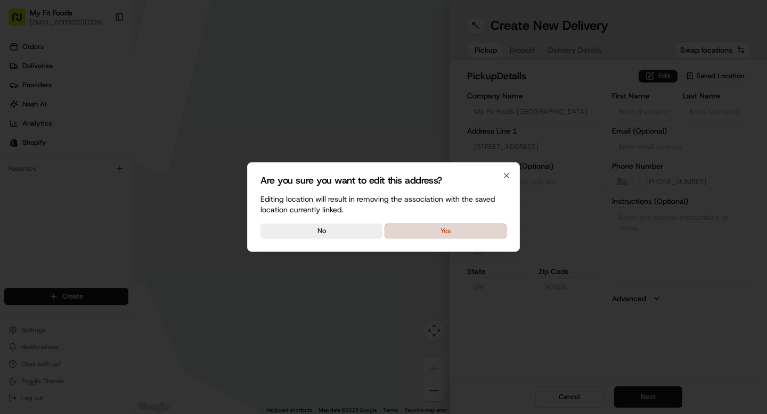
click at [481, 227] on button "Yes" at bounding box center [445, 231] width 122 height 15
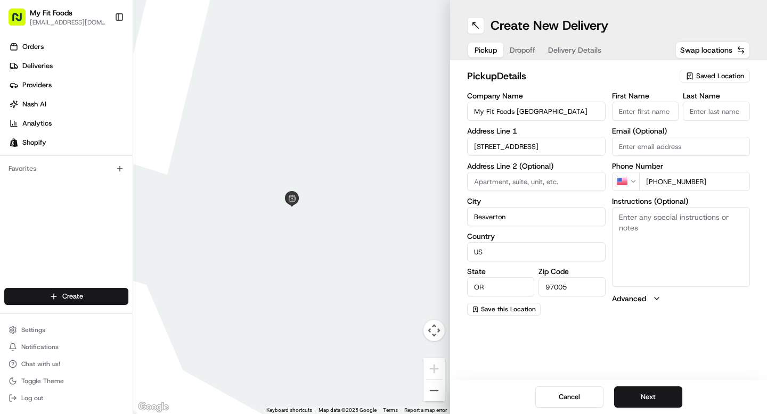
click at [664, 226] on textarea "Instructions (Optional)" at bounding box center [681, 247] width 138 height 80
paste textarea "861237"
type textarea "861237"
click at [628, 394] on button "Next" at bounding box center [648, 397] width 68 height 21
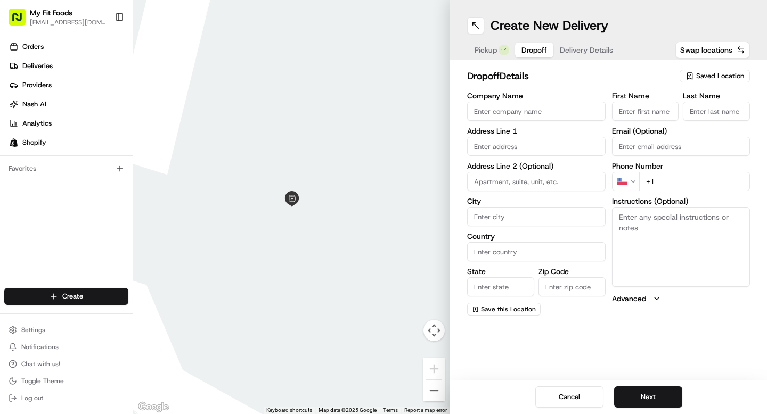
click at [635, 252] on textarea "Instructions (Optional)" at bounding box center [681, 247] width 138 height 80
paste textarea "861237"
type textarea "861237"
click at [514, 146] on input "text" at bounding box center [536, 146] width 138 height 19
click at [507, 115] on input "Company Name" at bounding box center [536, 111] width 138 height 19
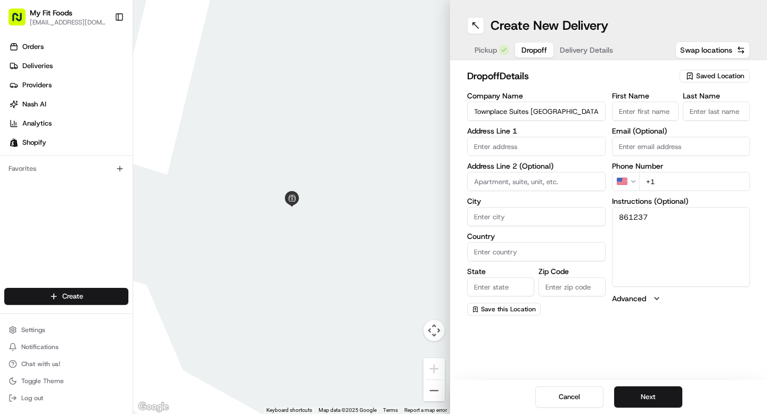
type input "Townplace Suites [GEOGRAPHIC_DATA]"
click at [535, 149] on input "text" at bounding box center [536, 146] width 138 height 19
paste input "[STREET_ADDRESS]"
type input "[STREET_ADDRESS]"
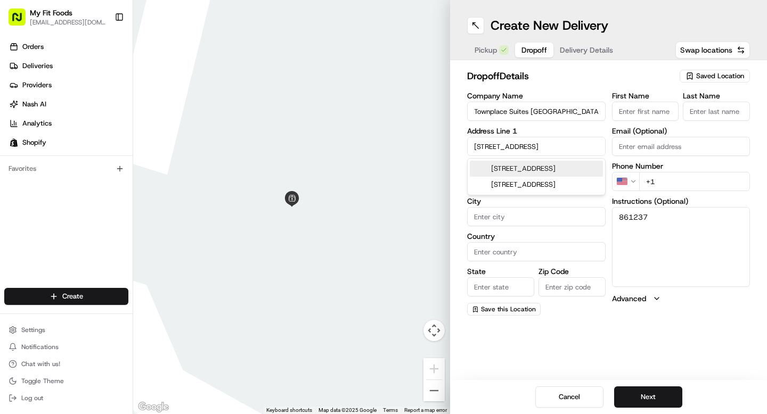
click at [655, 111] on input "First Name" at bounding box center [645, 111] width 67 height 19
type input "[PERSON_NAME]"
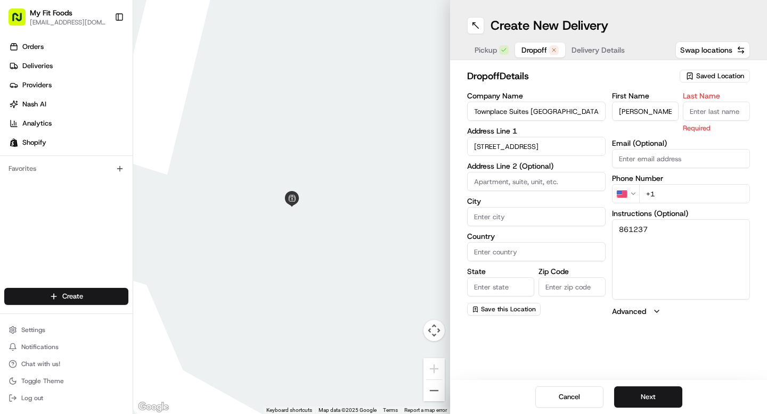
click at [699, 114] on input "Last Name" at bounding box center [716, 111] width 67 height 19
type input "[PERSON_NAME]"
click at [659, 397] on button "Next" at bounding box center [648, 397] width 68 height 21
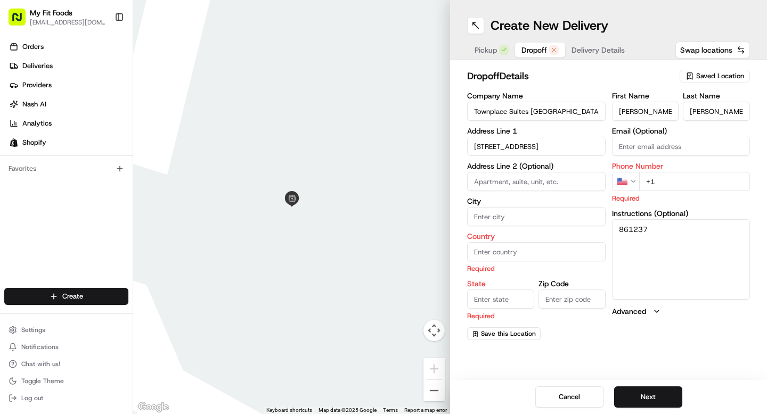
click at [522, 218] on input "City" at bounding box center [536, 216] width 138 height 19
type input "[GEOGRAPHIC_DATA]"
click at [510, 255] on input "Country" at bounding box center [536, 251] width 138 height 19
type input "US"
click at [473, 146] on input "[STREET_ADDRESS]" at bounding box center [536, 146] width 138 height 19
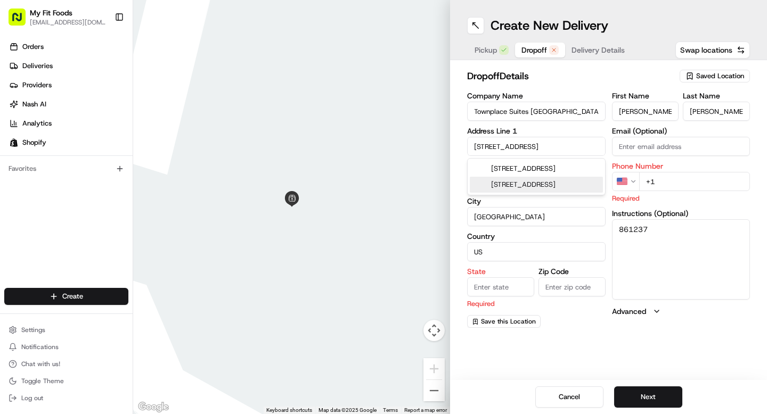
click at [521, 193] on div "[STREET_ADDRESS]" at bounding box center [536, 185] width 133 height 16
type input "[STREET_ADDRESS]"
type input "[GEOGRAPHIC_DATA]"
type input "WA"
type input "98683"
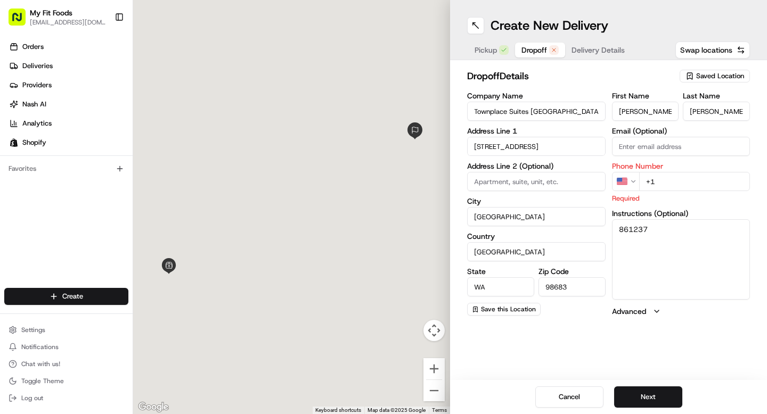
type input "[STREET_ADDRESS]"
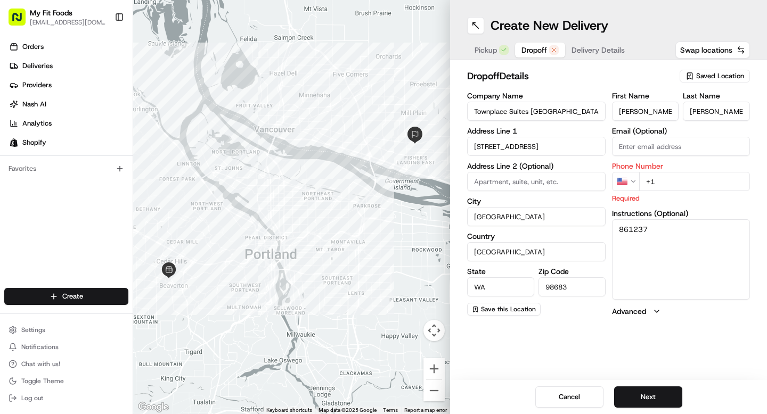
click at [482, 199] on label "City" at bounding box center [536, 201] width 138 height 7
click at [482, 207] on input "[GEOGRAPHIC_DATA]" at bounding box center [536, 216] width 138 height 19
click at [713, 264] on textarea "861237" at bounding box center [681, 259] width 138 height 80
click at [678, 183] on input "+1" at bounding box center [694, 181] width 111 height 19
paste input "[PHONE_NUMBER]"
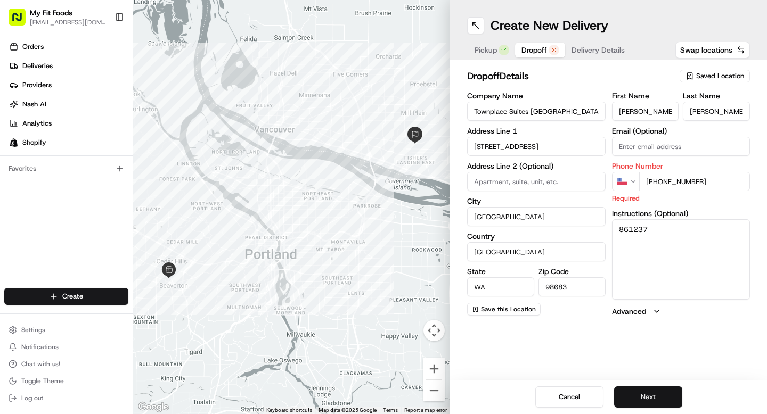
type input "[PHONE_NUMBER]"
click at [653, 393] on button "Next" at bounding box center [648, 397] width 68 height 21
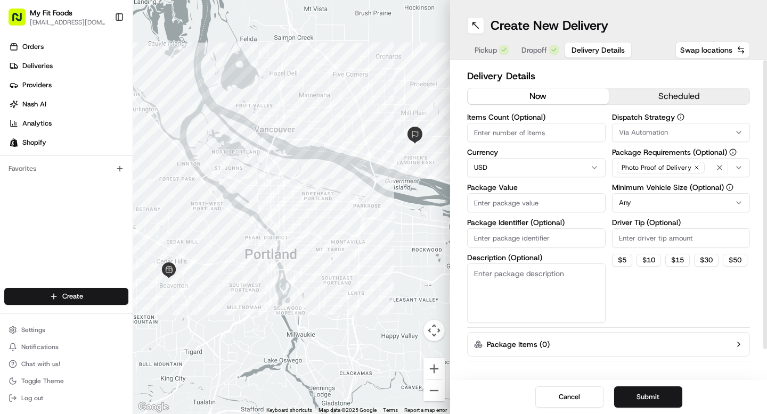
click at [540, 135] on input "Items Count (Optional)" at bounding box center [536, 132] width 138 height 19
type input "9"
click at [524, 206] on input "Package Value" at bounding box center [536, 202] width 138 height 19
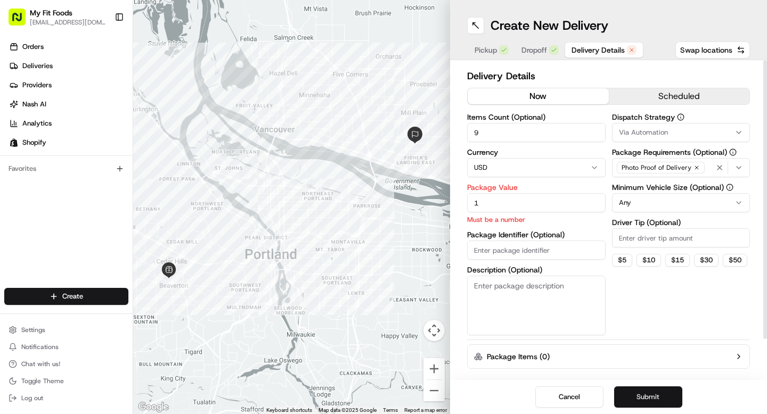
type input "1"
click at [645, 395] on button "Submit" at bounding box center [648, 397] width 68 height 21
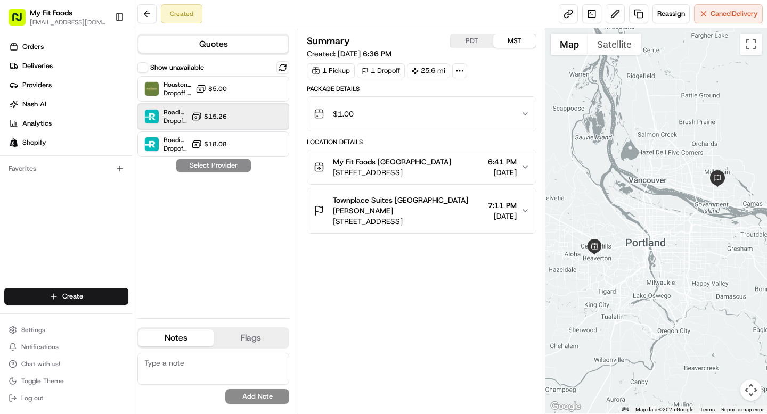
click at [239, 111] on div "Roadie (Routed) Dropoff ETA - $15.26" at bounding box center [213, 117] width 152 height 26
click at [528, 111] on icon "button" at bounding box center [525, 114] width 9 height 9
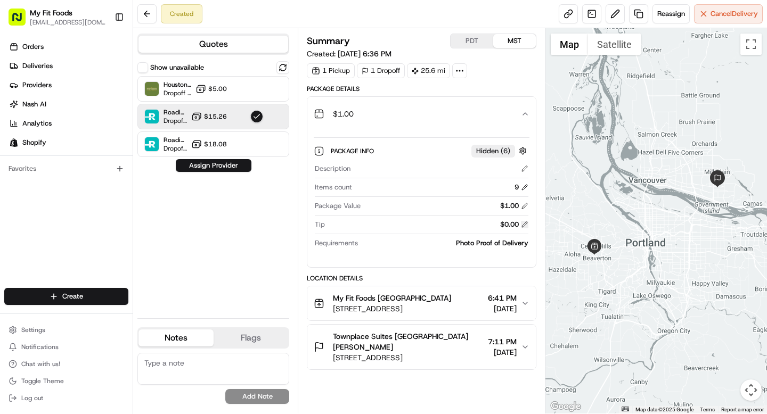
click at [522, 225] on button at bounding box center [524, 224] width 7 height 7
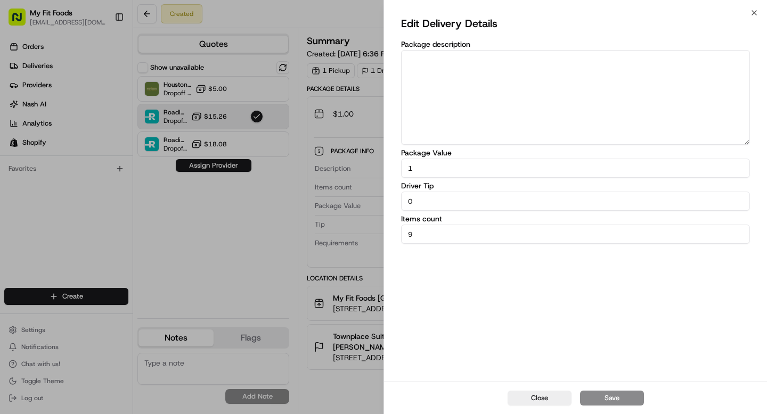
drag, startPoint x: 459, startPoint y: 197, endPoint x: 370, endPoint y: 201, distance: 89.0
click at [370, 201] on body "My Fit Foods [EMAIL_ADDRESS][DOMAIN_NAME] Toggle Sidebar Orders Deliveries Prov…" at bounding box center [383, 207] width 767 height 414
type input "5"
click at [599, 400] on button "Save" at bounding box center [612, 398] width 64 height 15
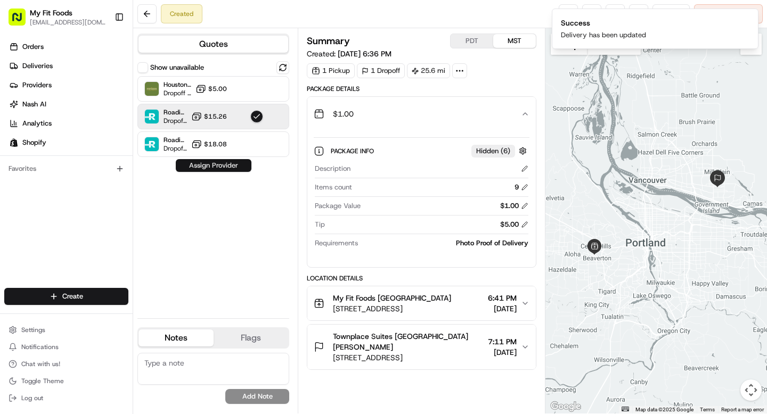
click at [231, 165] on button "Assign Provider" at bounding box center [214, 165] width 76 height 13
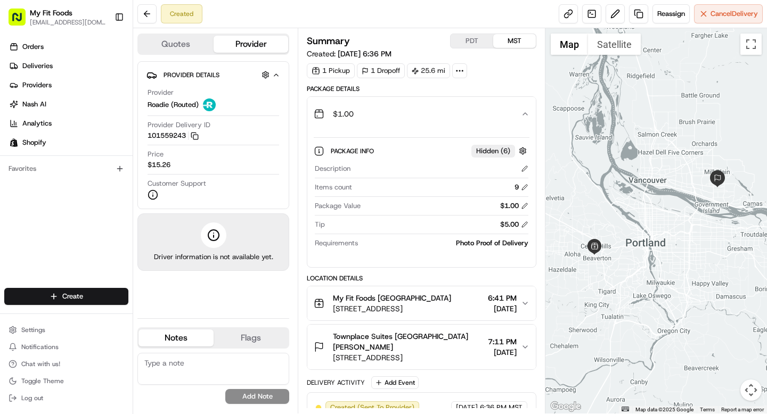
click at [370, 155] on div "Package Info Hidden ( 6 )" at bounding box center [430, 150] width 198 height 13
click at [565, 10] on link at bounding box center [568, 13] width 19 height 19
click at [150, 13] on button at bounding box center [146, 13] width 19 height 19
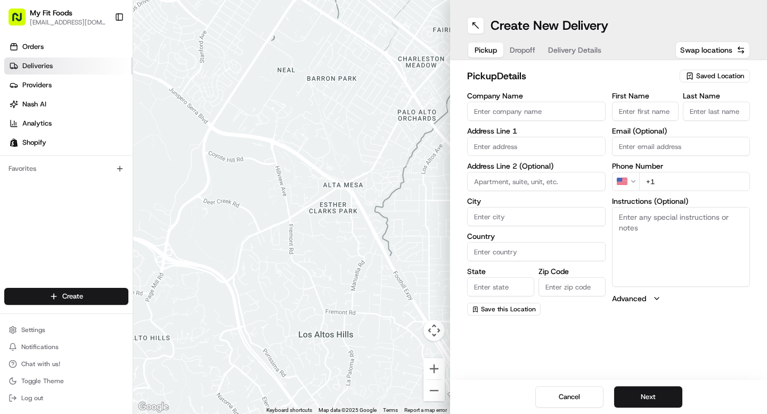
click at [24, 63] on span "Deliveries" at bounding box center [37, 66] width 30 height 10
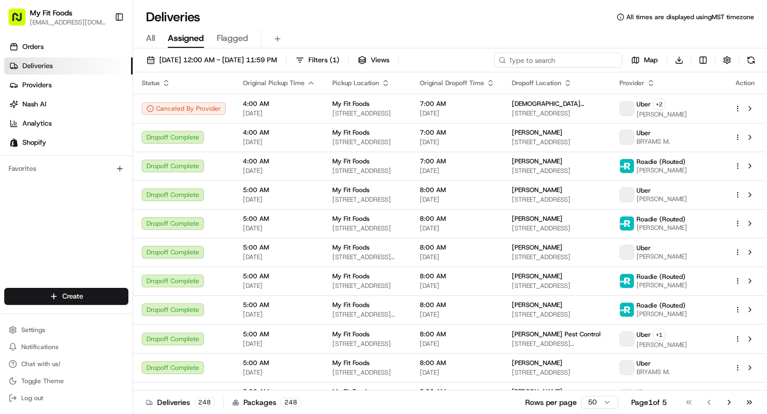
click at [572, 61] on input at bounding box center [558, 60] width 128 height 15
paste input "#866064"
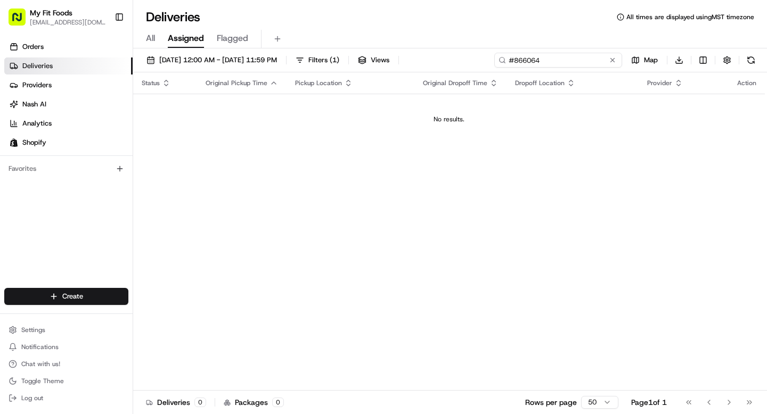
type input "#866064"
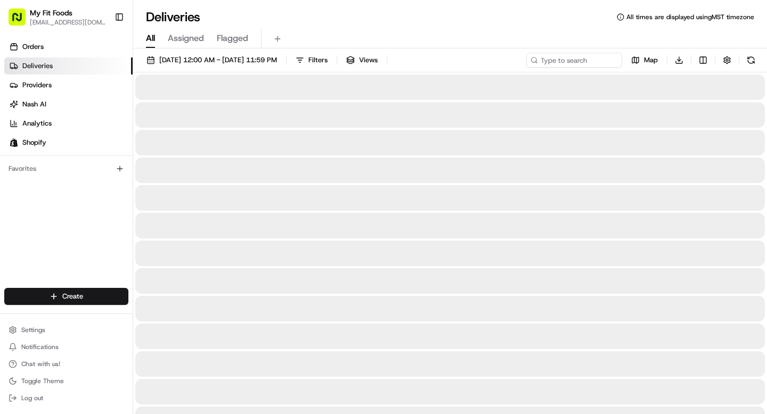
click at [150, 39] on span "All" at bounding box center [150, 38] width 9 height 13
click at [562, 63] on input at bounding box center [558, 60] width 128 height 15
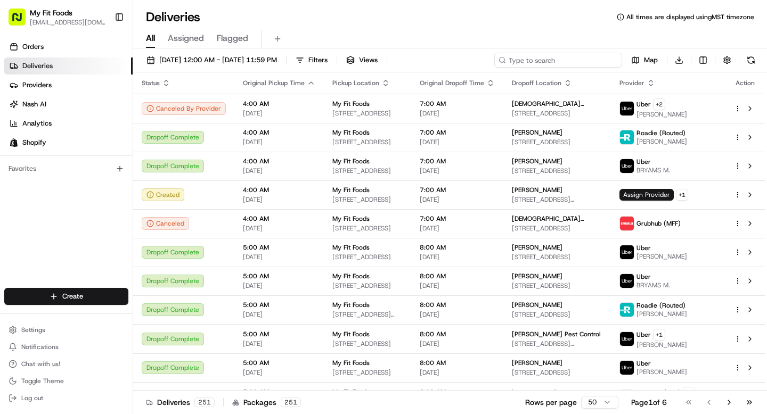
paste input "#866064"
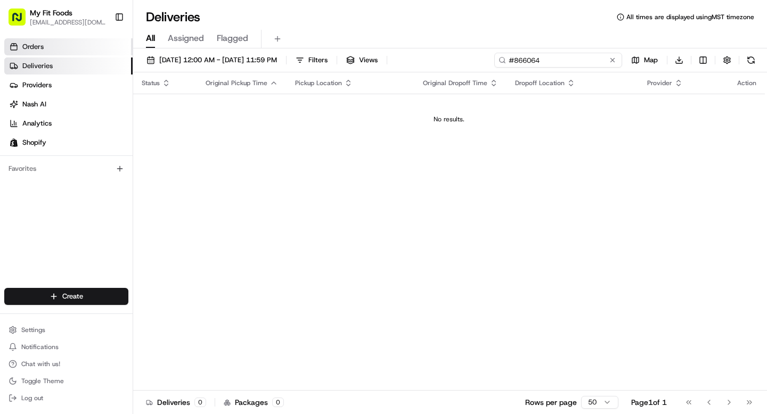
type input "#866064"
click at [58, 46] on link "Orders" at bounding box center [68, 46] width 128 height 17
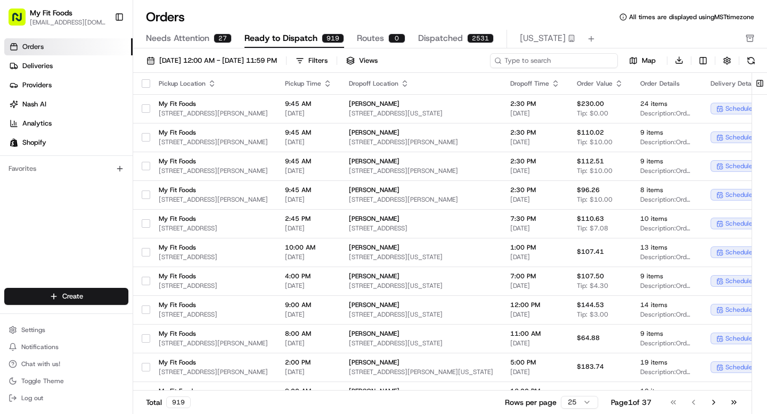
click at [550, 59] on input at bounding box center [554, 60] width 128 height 15
paste input "#866064"
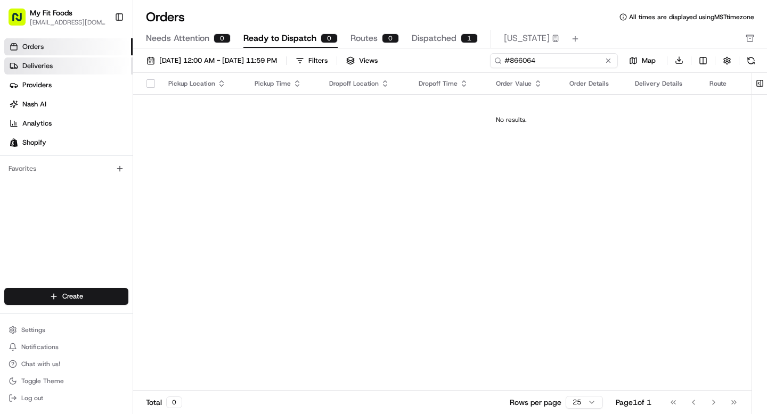
type input "#866064"
click at [35, 64] on span "Deliveries" at bounding box center [37, 66] width 30 height 10
